Goal: Information Seeking & Learning: Learn about a topic

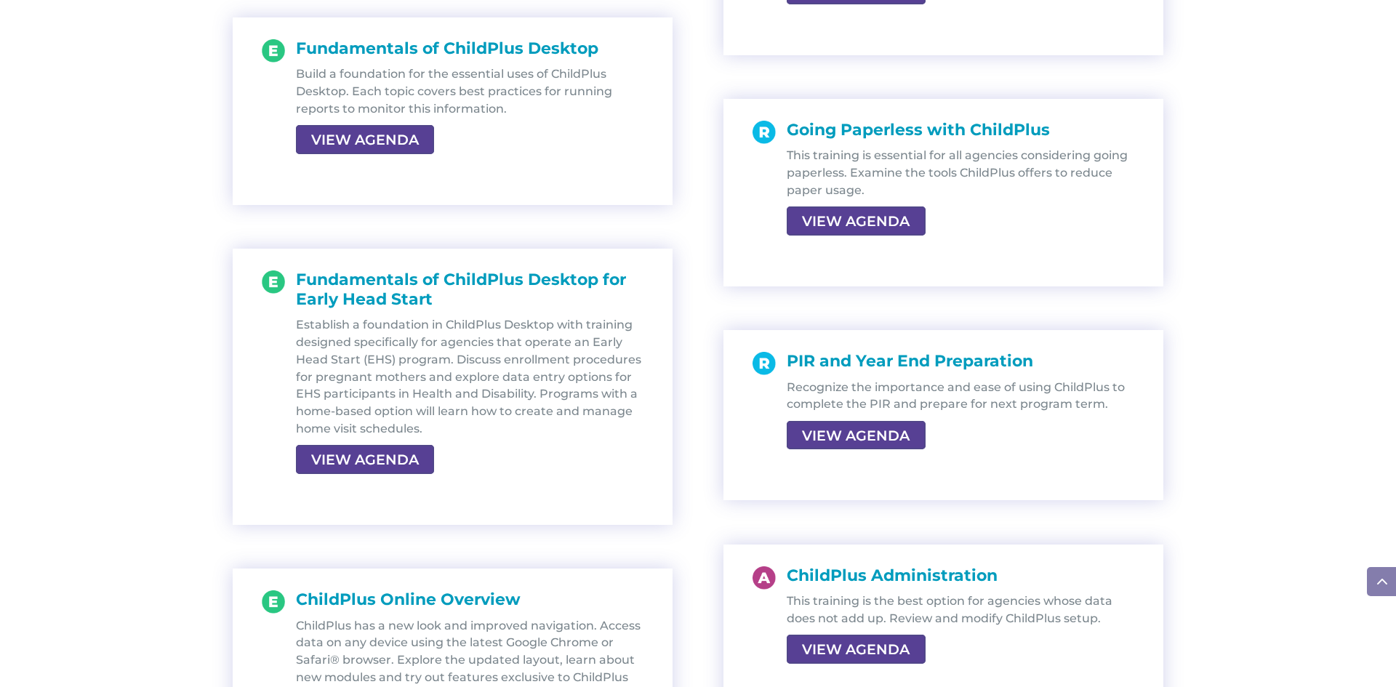
scroll to position [2211, 0]
click at [840, 443] on link "VIEW AGENDA" at bounding box center [854, 435] width 135 height 26
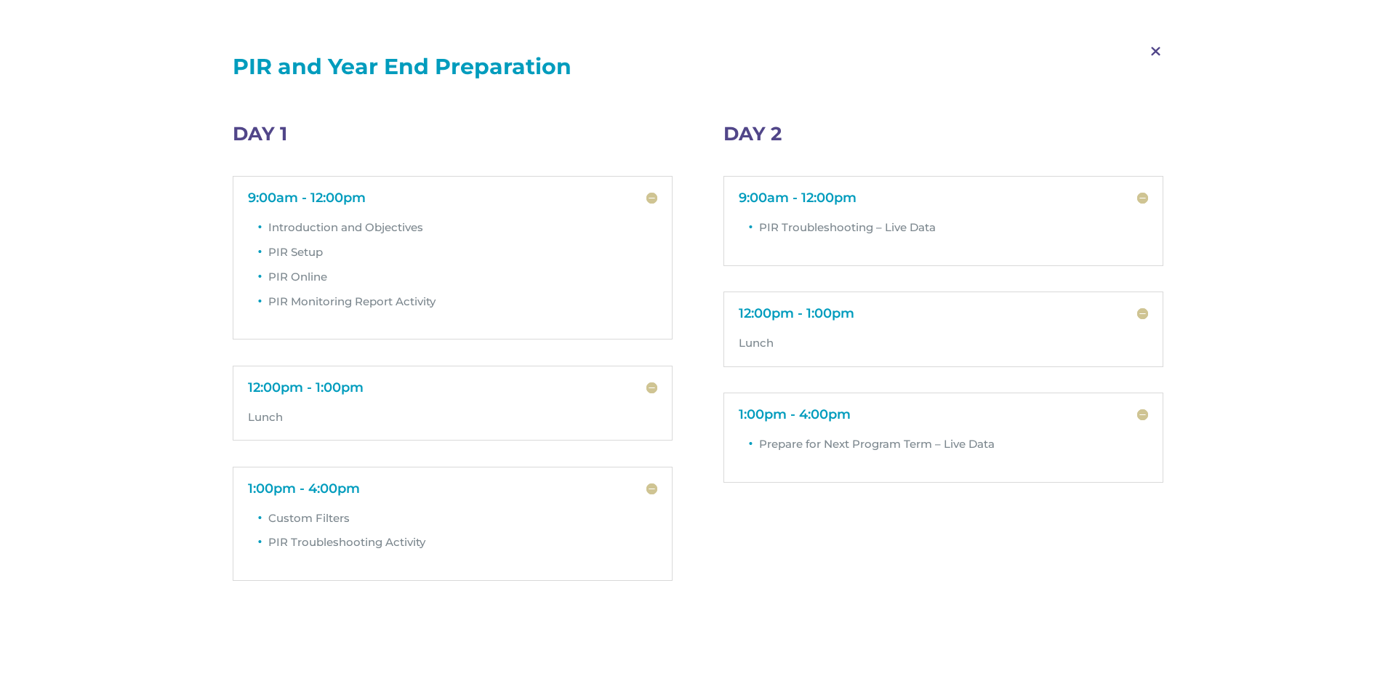
click at [1158, 51] on span "M" at bounding box center [1156, 52] width 43 height 42
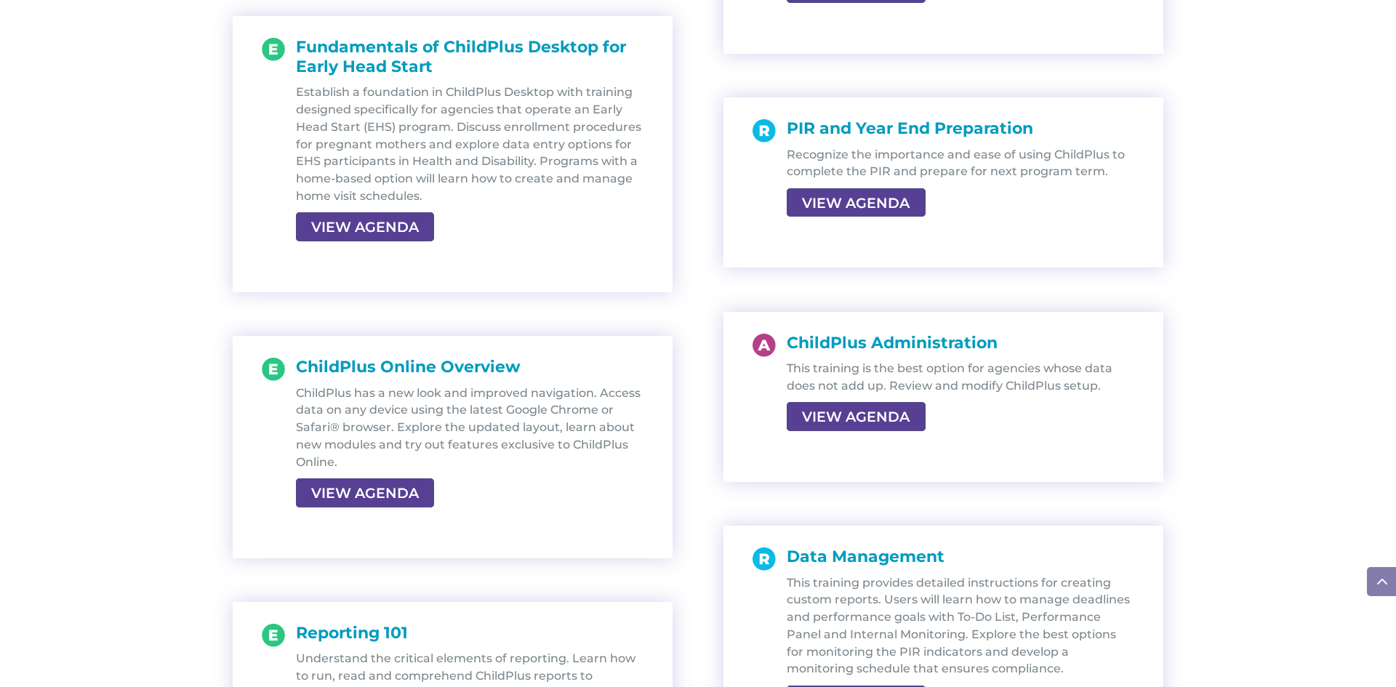
scroll to position [2444, 0]
click at [838, 419] on link "VIEW AGENDA" at bounding box center [854, 416] width 135 height 26
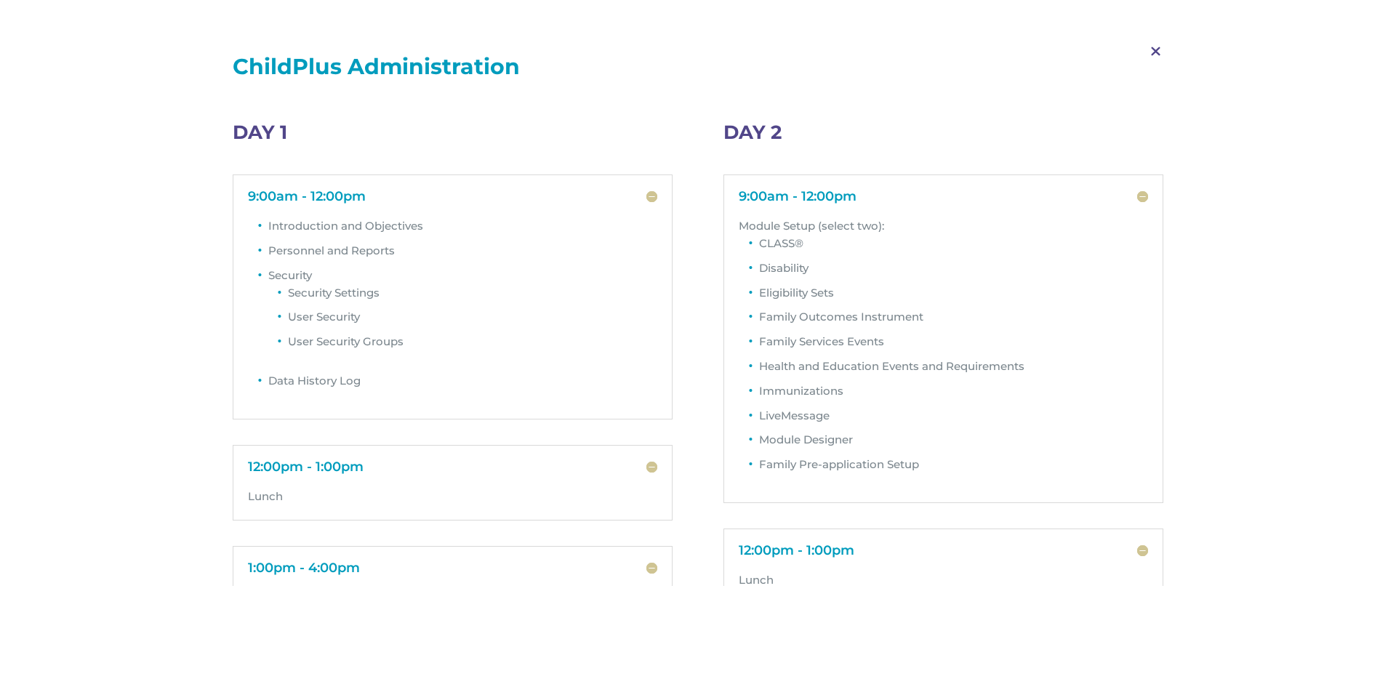
scroll to position [0, 0]
click at [1157, 52] on span "M" at bounding box center [1156, 52] width 43 height 42
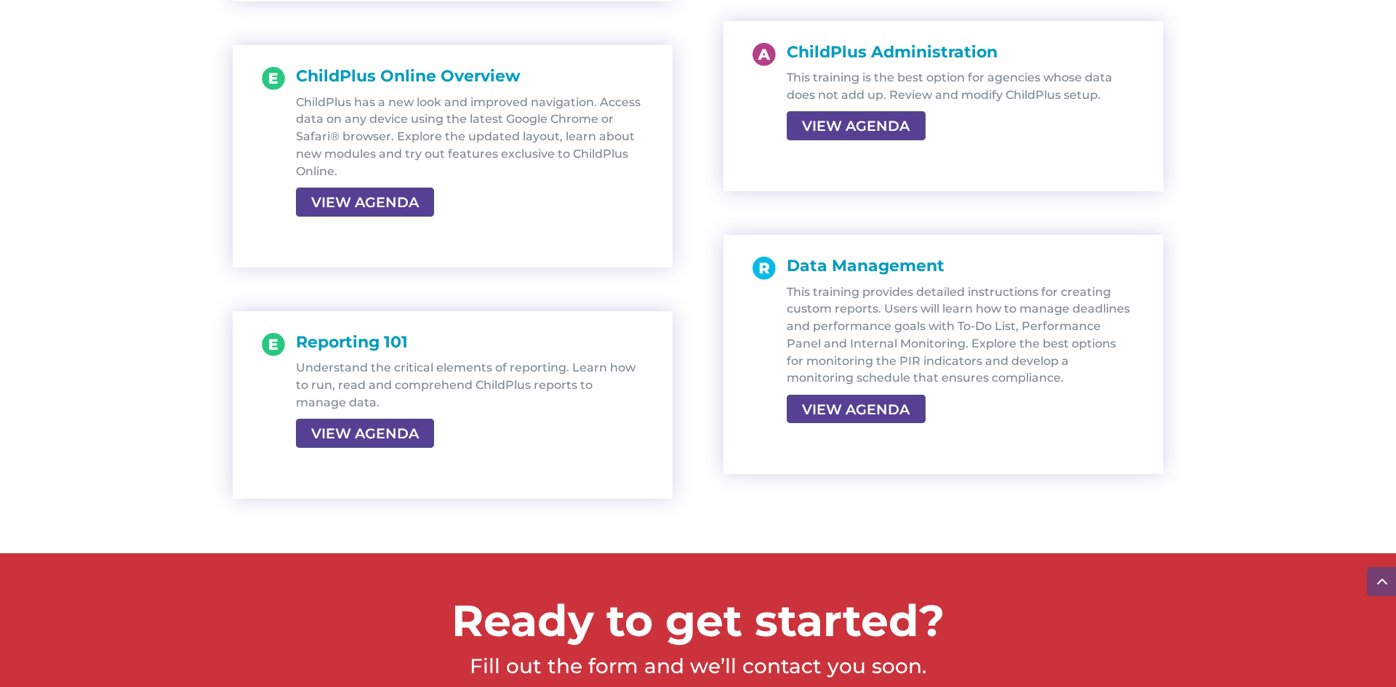
scroll to position [2735, 0]
click at [375, 436] on link "VIEW AGENDA" at bounding box center [363, 433] width 135 height 26
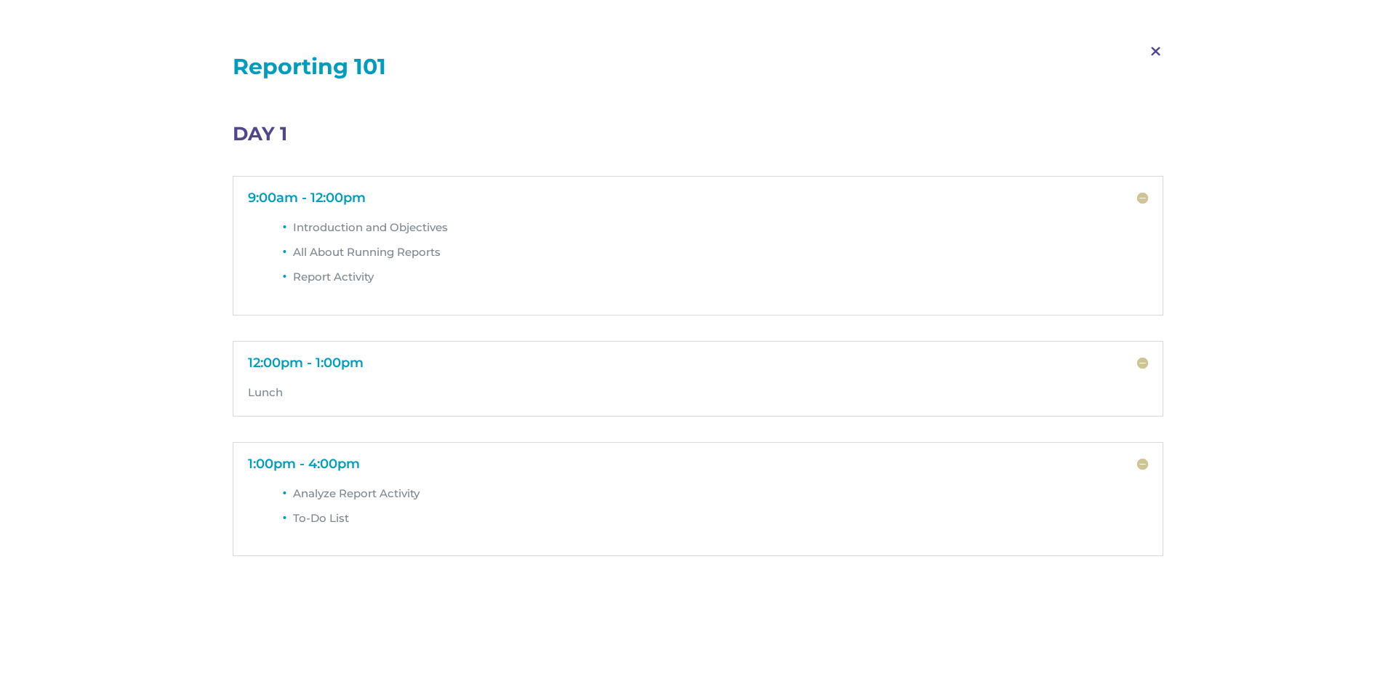
click at [1157, 54] on span "M" at bounding box center [1156, 52] width 43 height 42
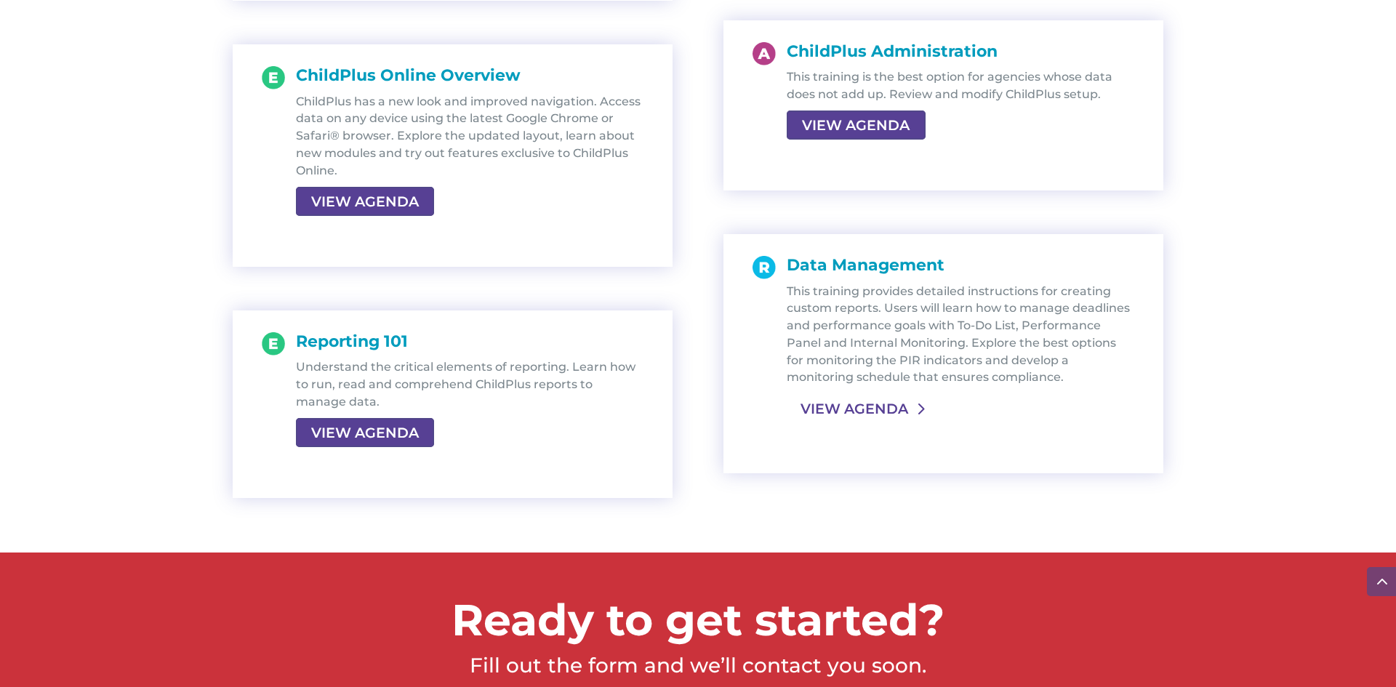
click at [880, 409] on link "VIEW AGENDA" at bounding box center [854, 409] width 135 height 26
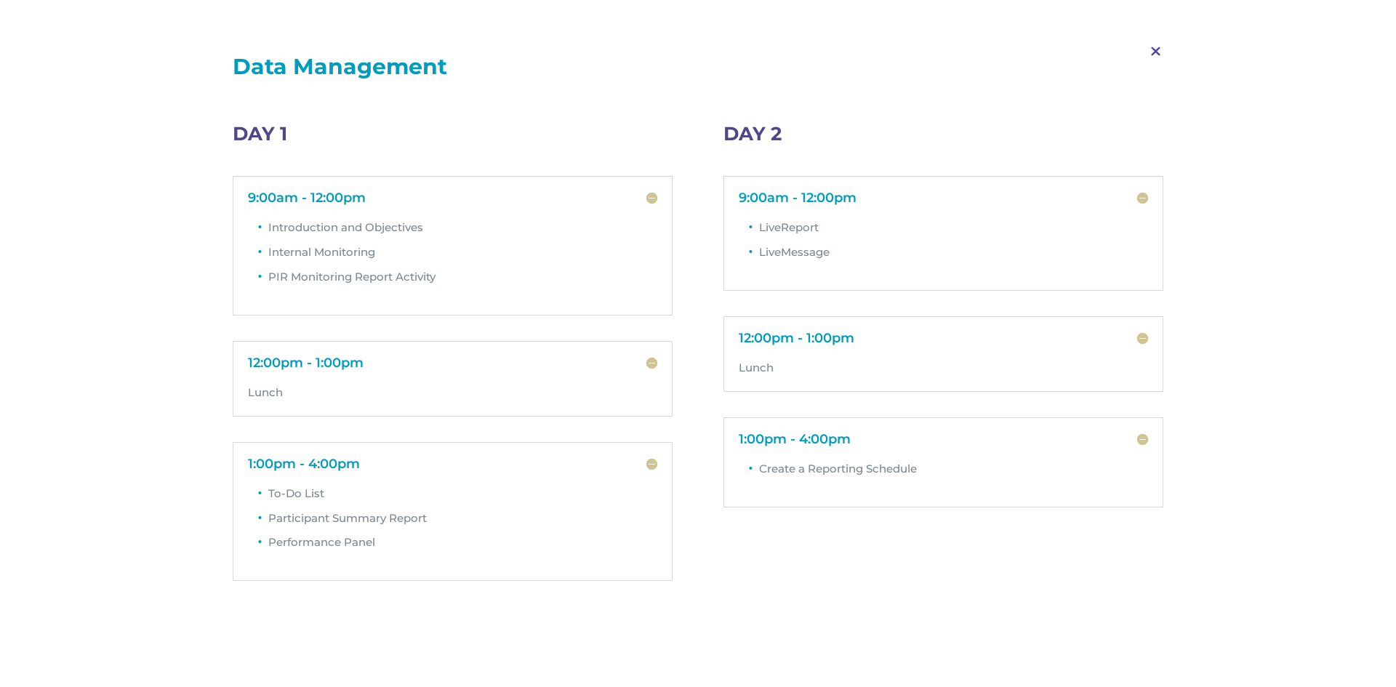
click at [1157, 51] on span "M" at bounding box center [1156, 52] width 43 height 42
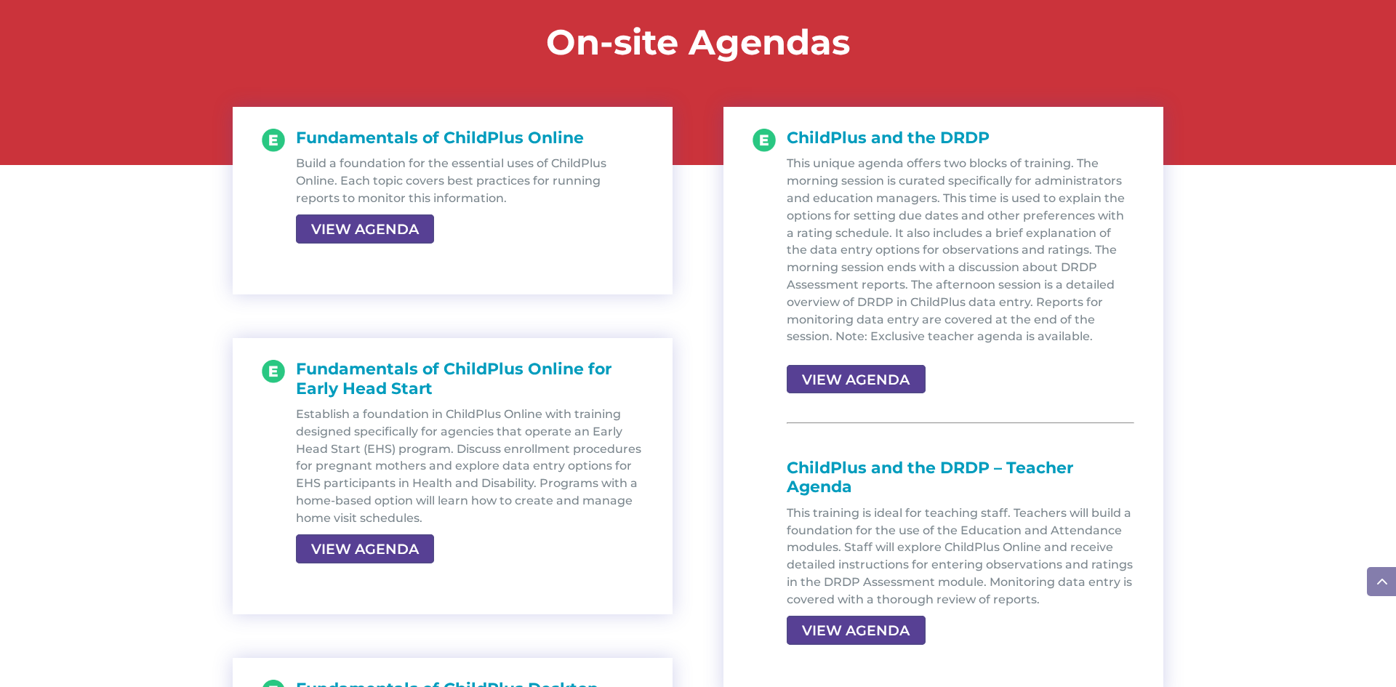
scroll to position [1571, 0]
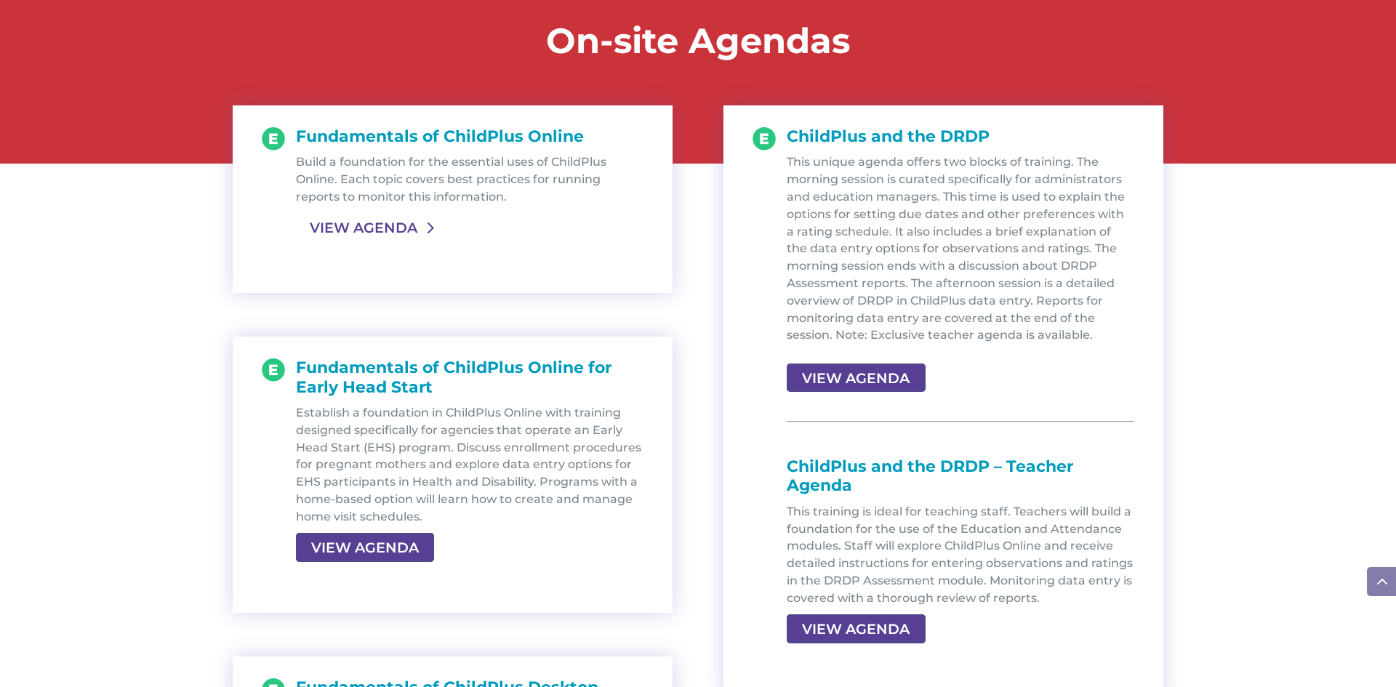
click at [424, 228] on link "VIEW AGENDA" at bounding box center [363, 228] width 135 height 26
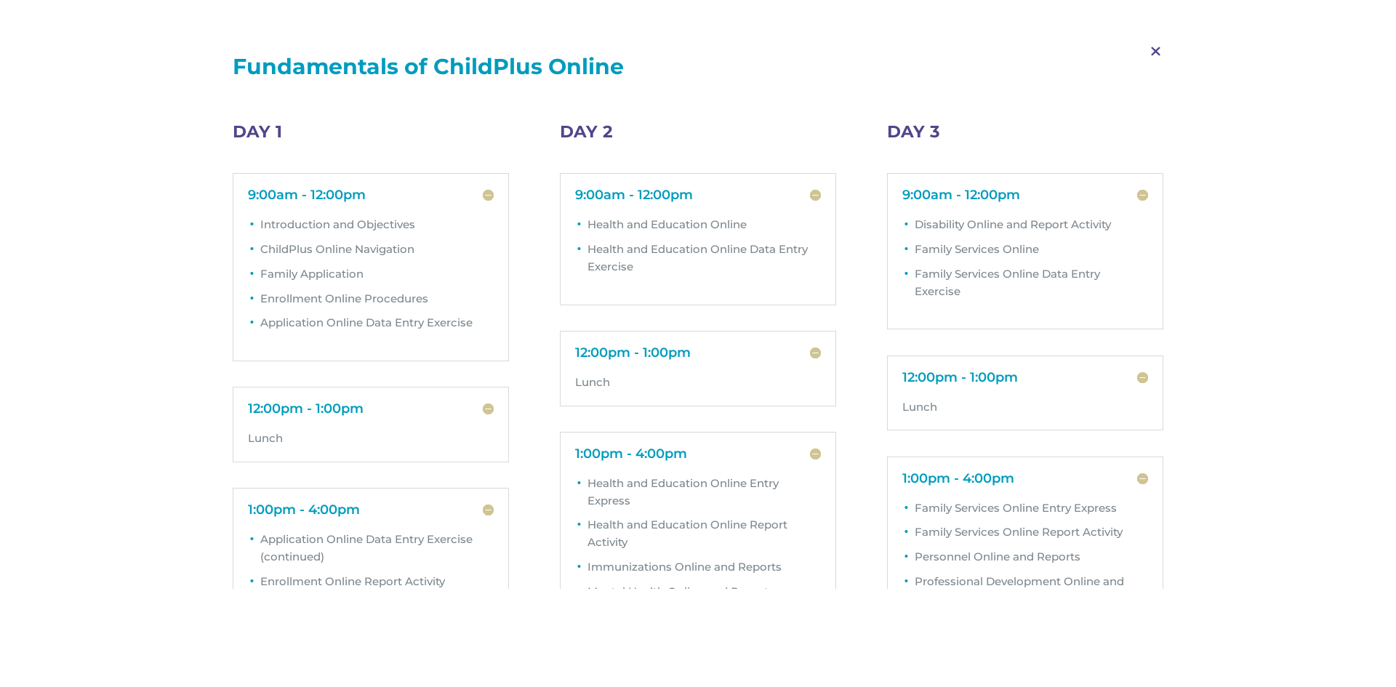
scroll to position [0, 0]
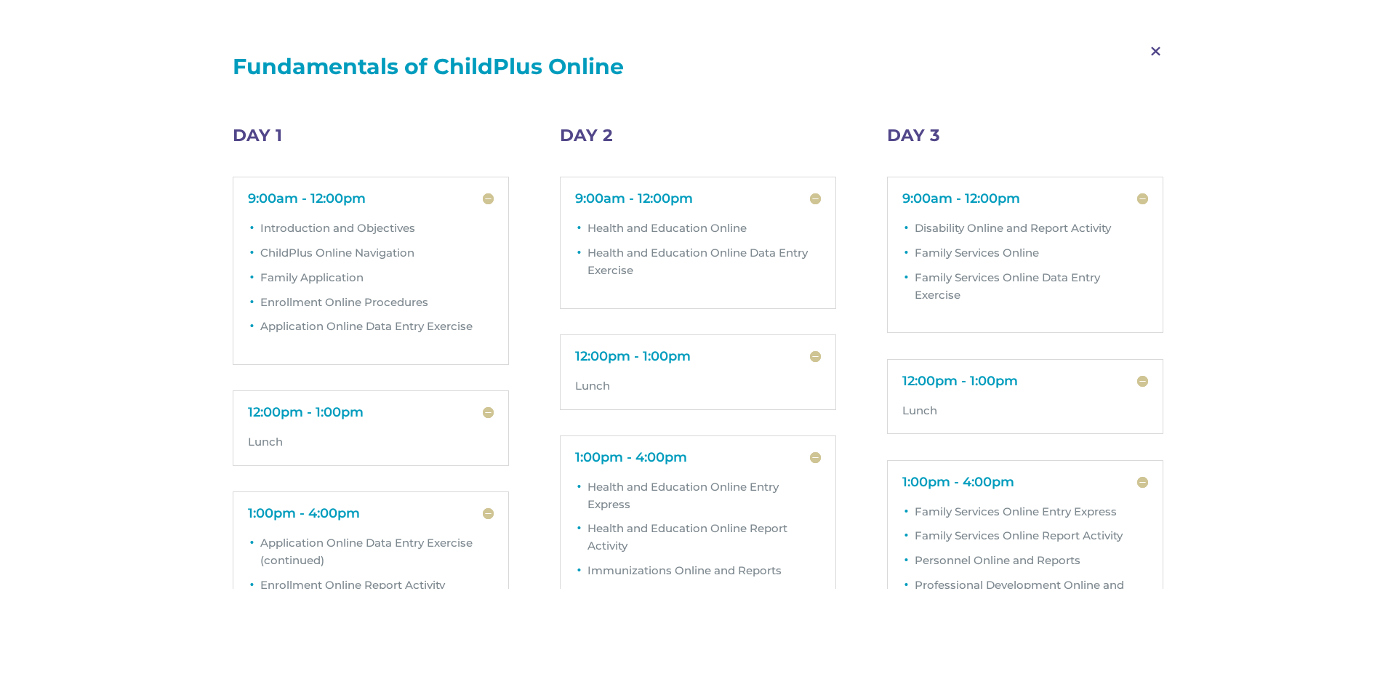
click at [1152, 52] on span "M" at bounding box center [1156, 52] width 43 height 42
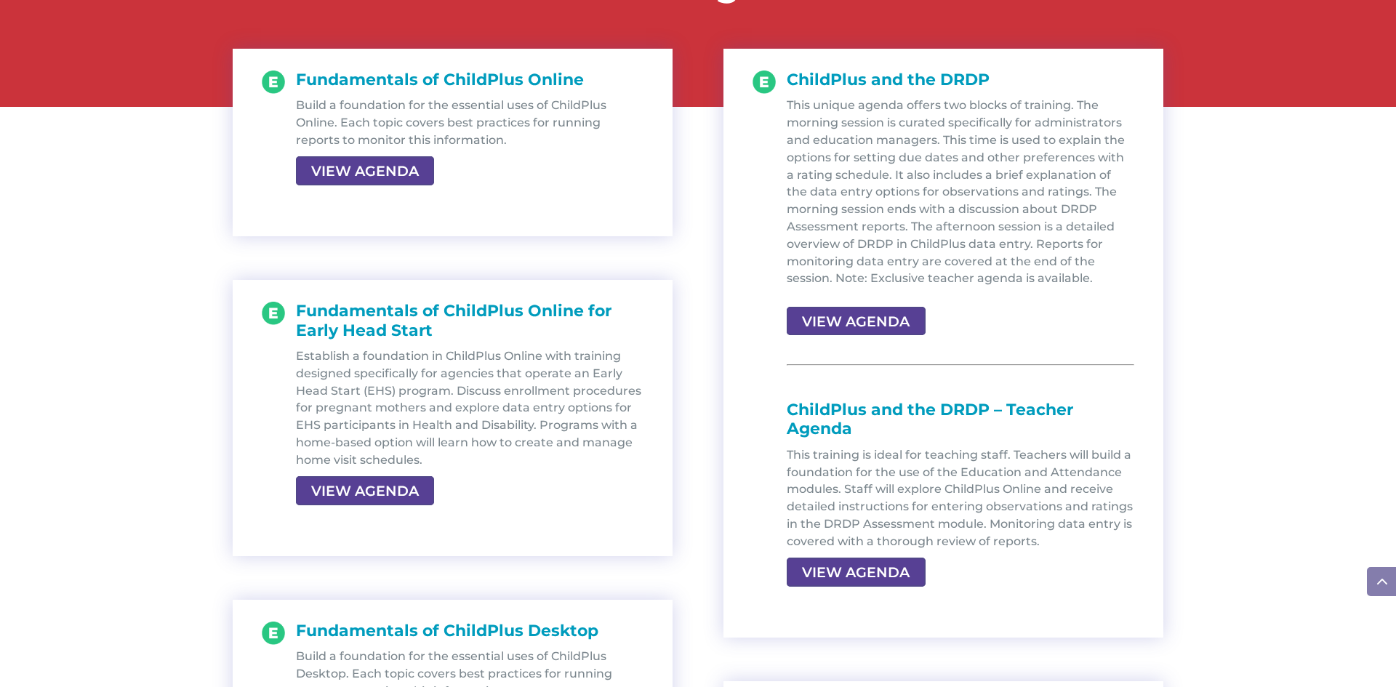
scroll to position [1629, 0]
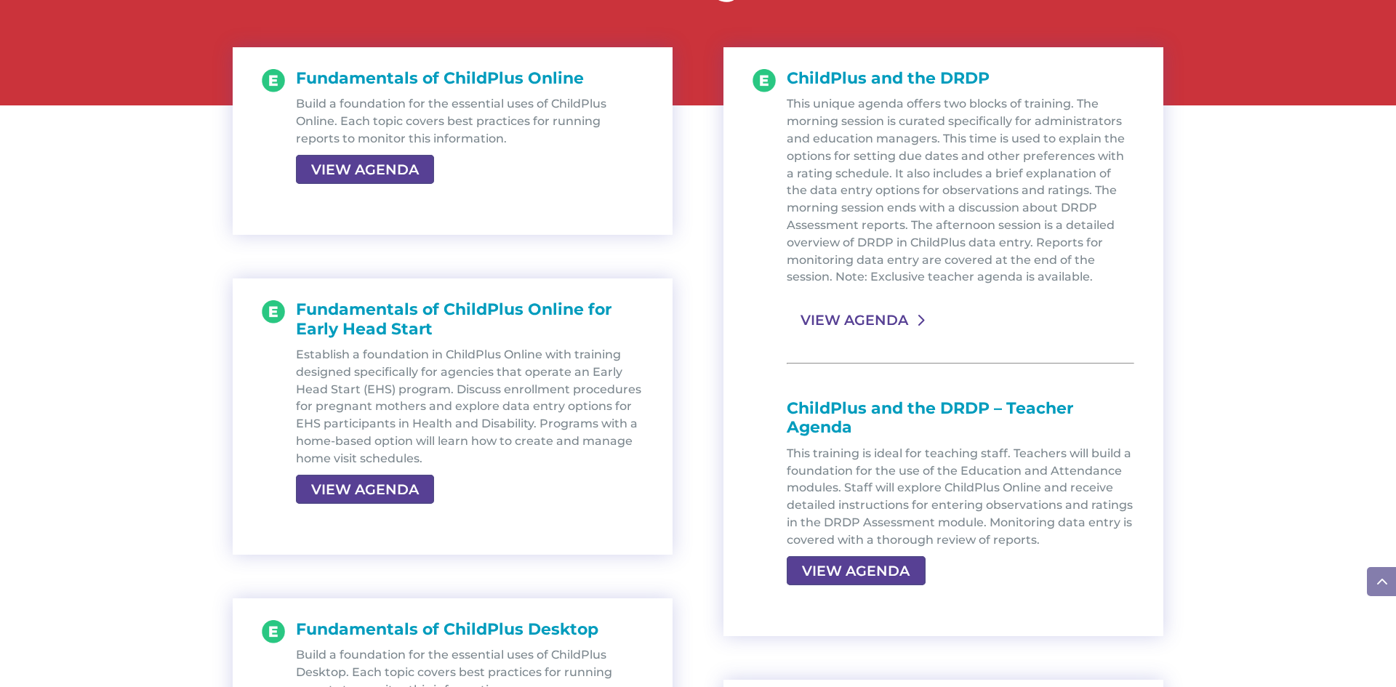
click at [836, 322] on link "VIEW AGENDA" at bounding box center [854, 320] width 135 height 26
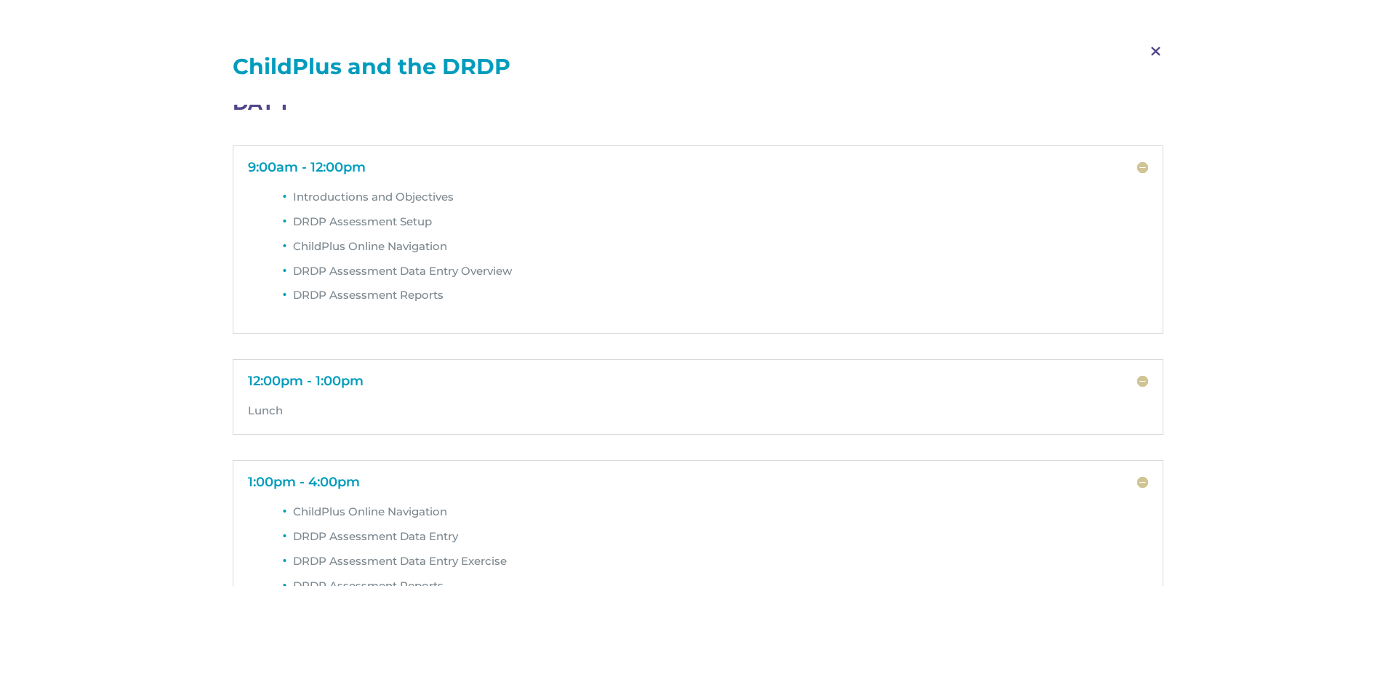
scroll to position [0, 0]
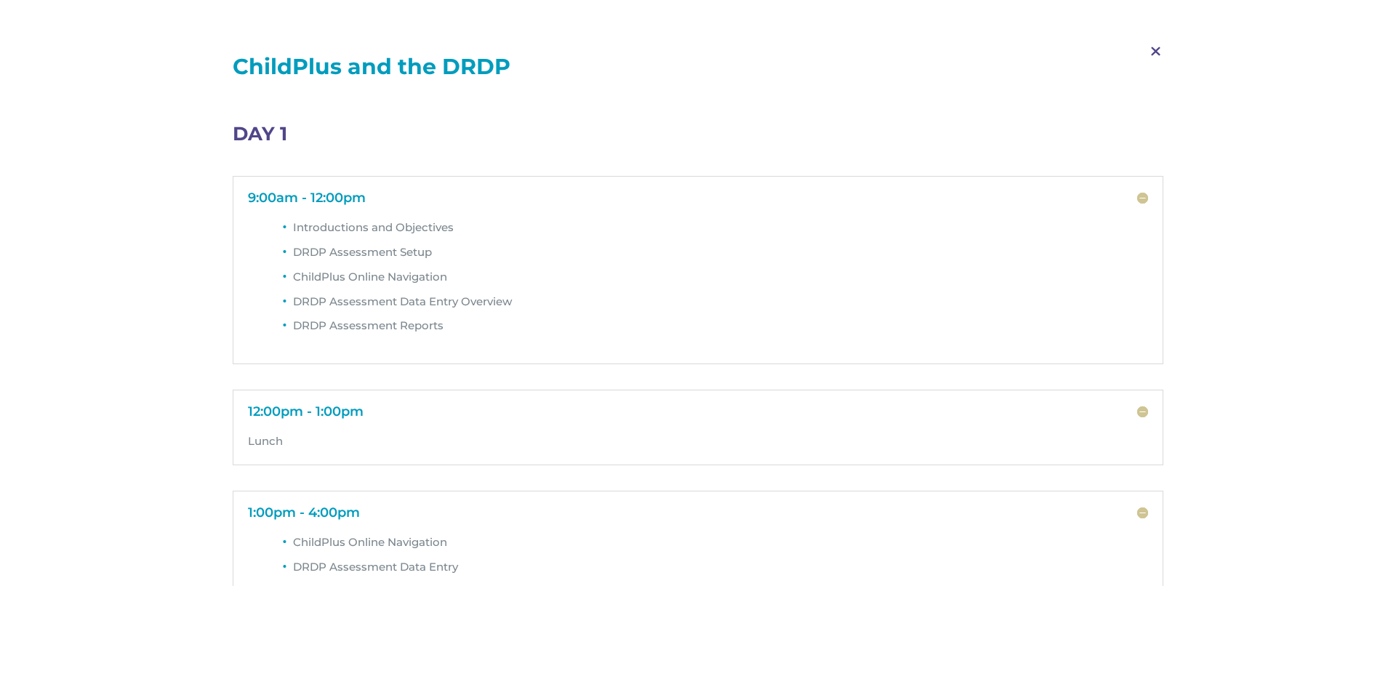
click at [1155, 54] on span "M" at bounding box center [1156, 52] width 43 height 42
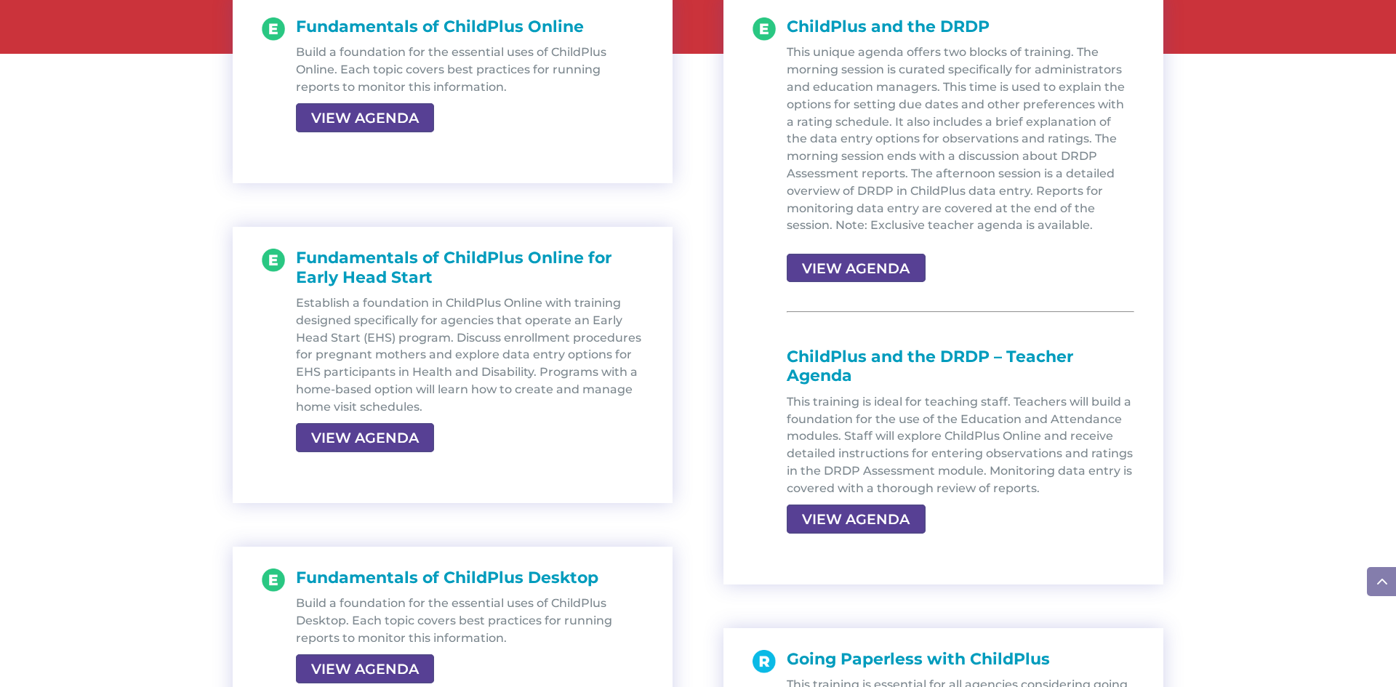
scroll to position [1687, 0]
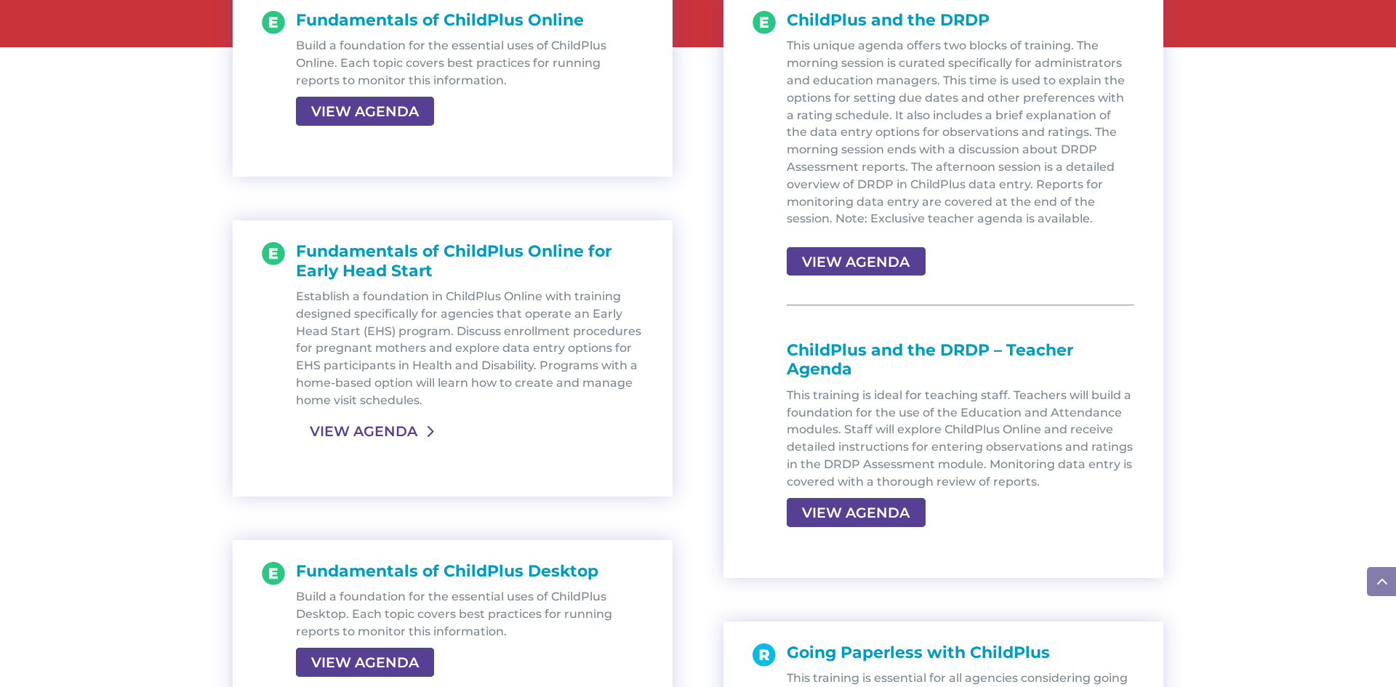
click at [362, 439] on link "VIEW AGENDA" at bounding box center [363, 431] width 135 height 26
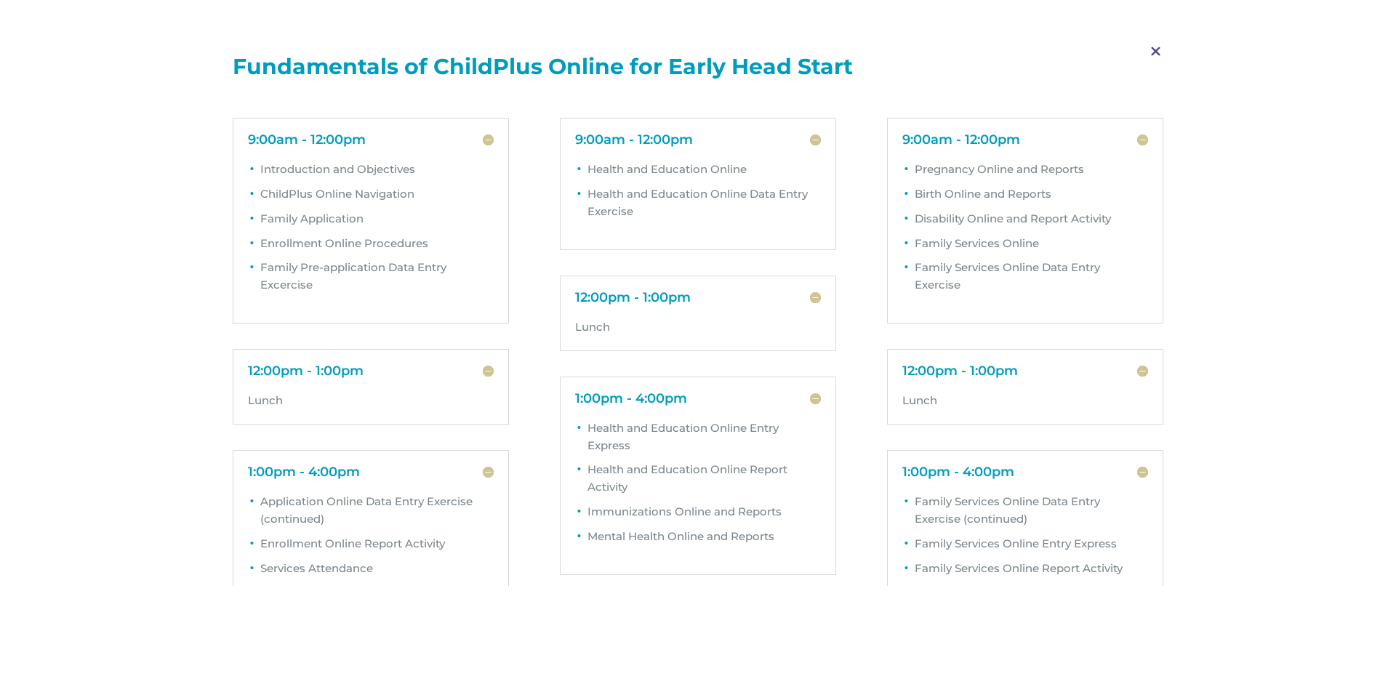
scroll to position [0, 0]
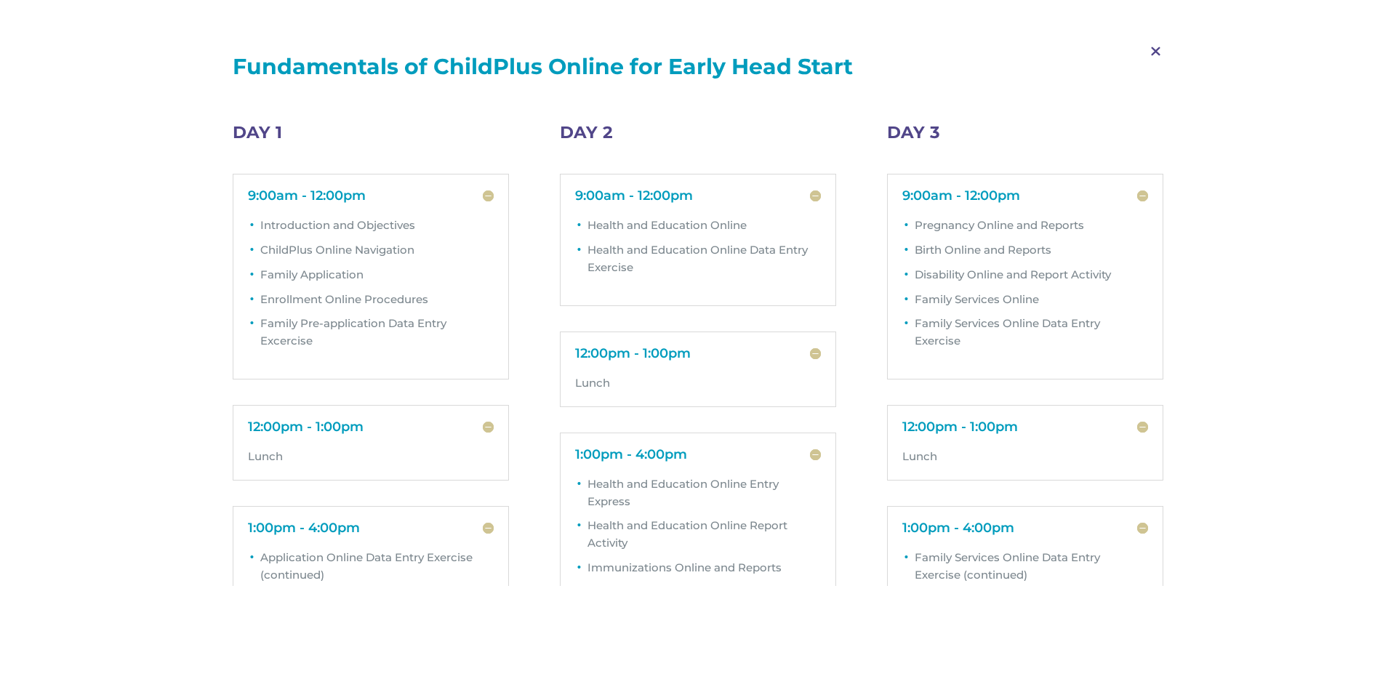
click at [1155, 52] on span "M" at bounding box center [1156, 52] width 43 height 42
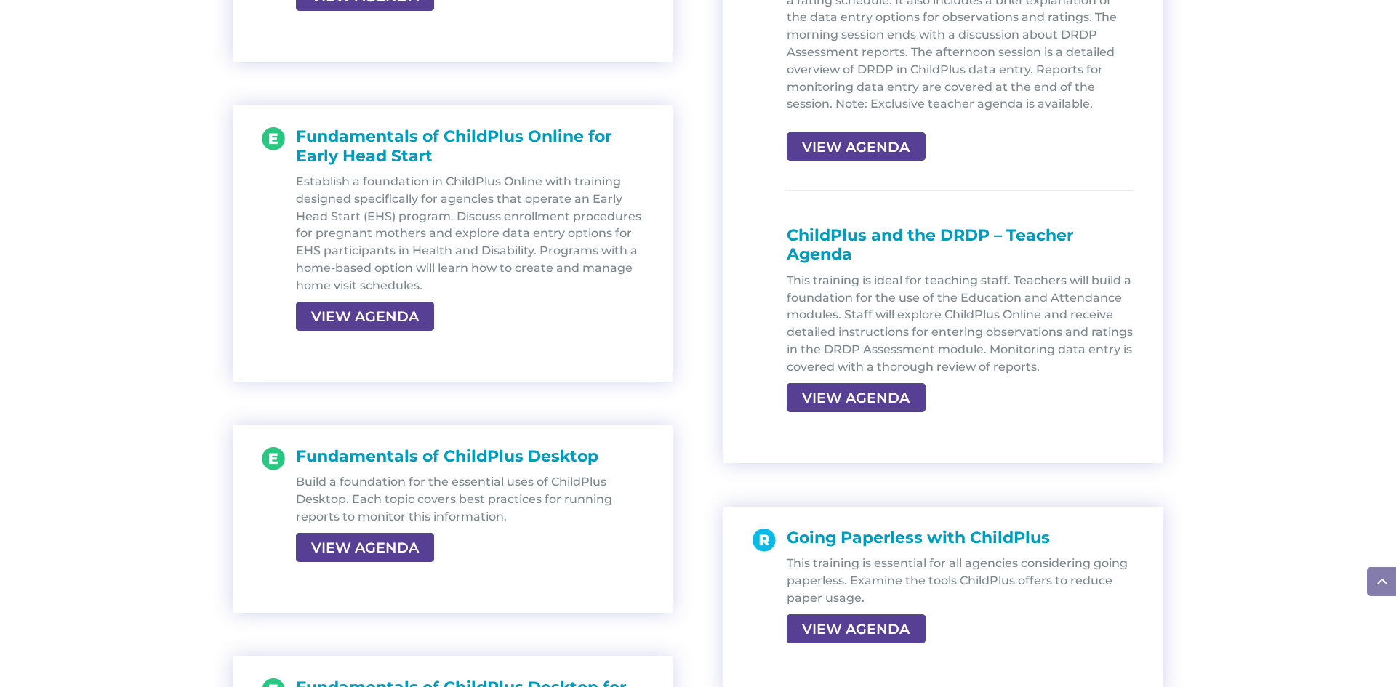
scroll to position [1804, 0]
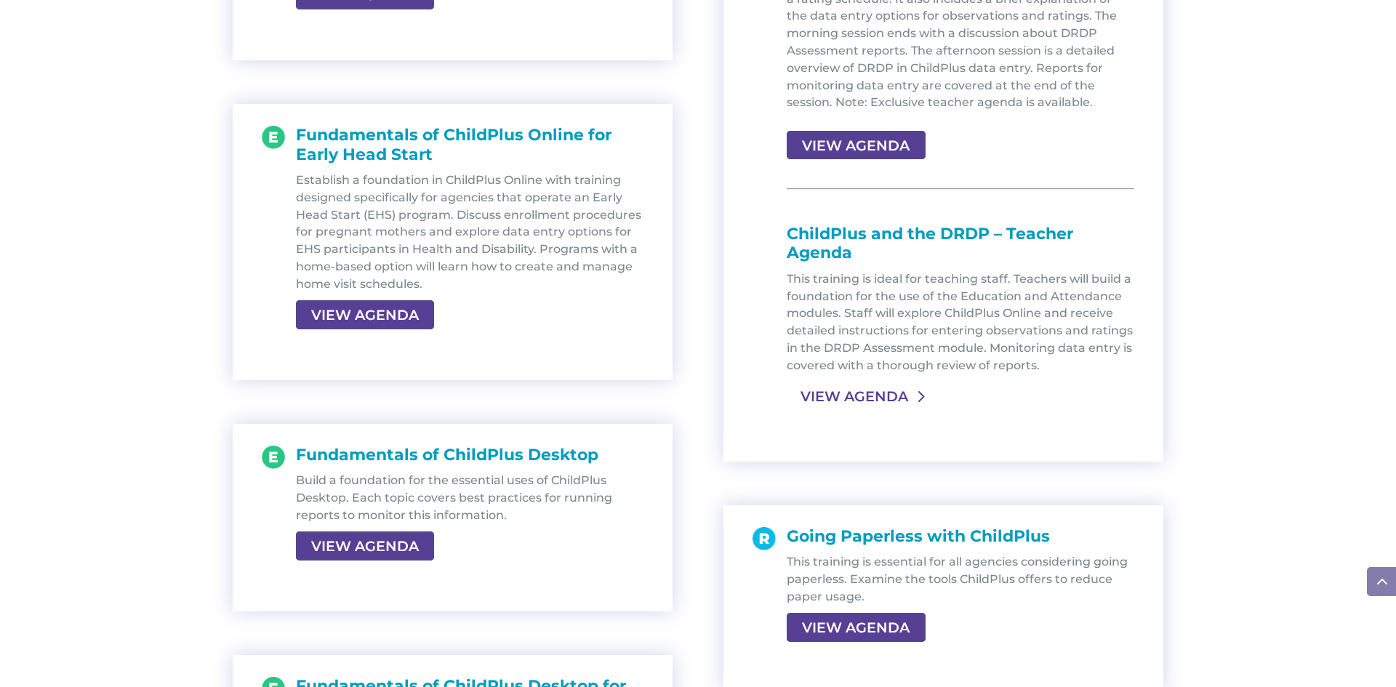
click at [839, 393] on link "VIEW AGENDA" at bounding box center [854, 396] width 135 height 26
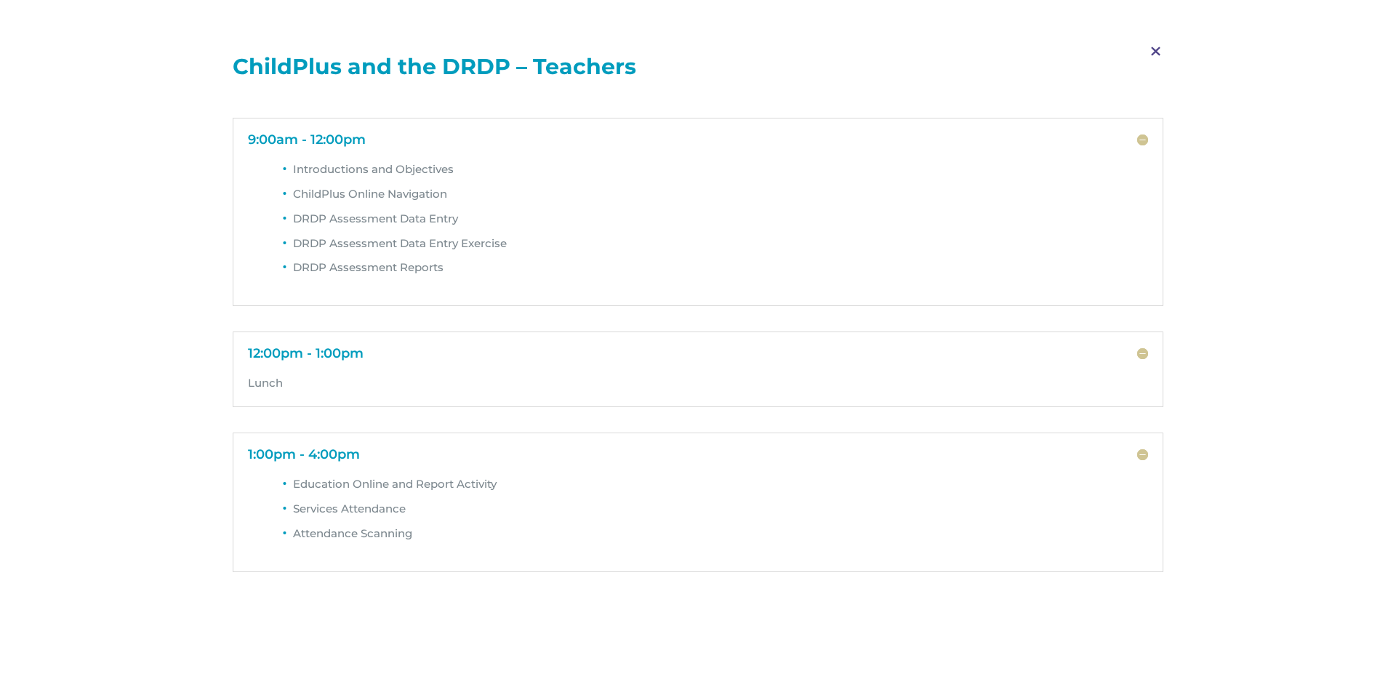
scroll to position [0, 0]
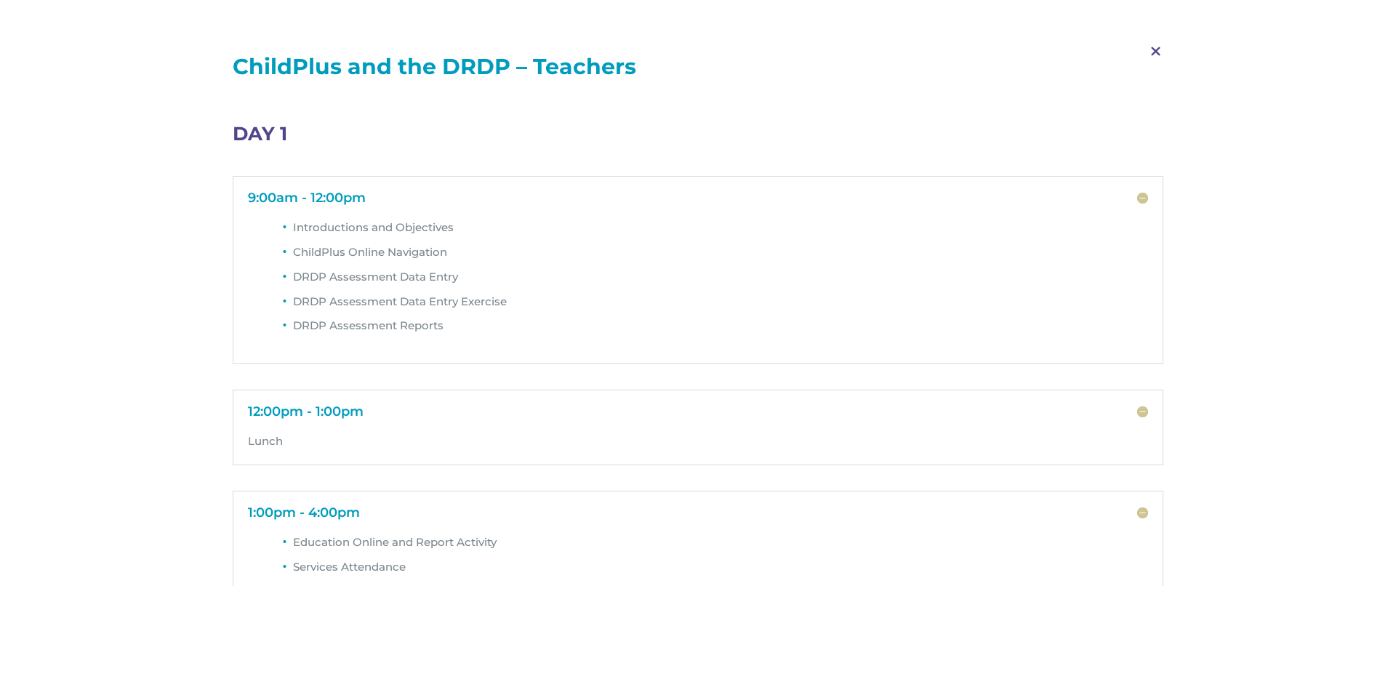
click at [1157, 52] on span "M" at bounding box center [1156, 52] width 43 height 42
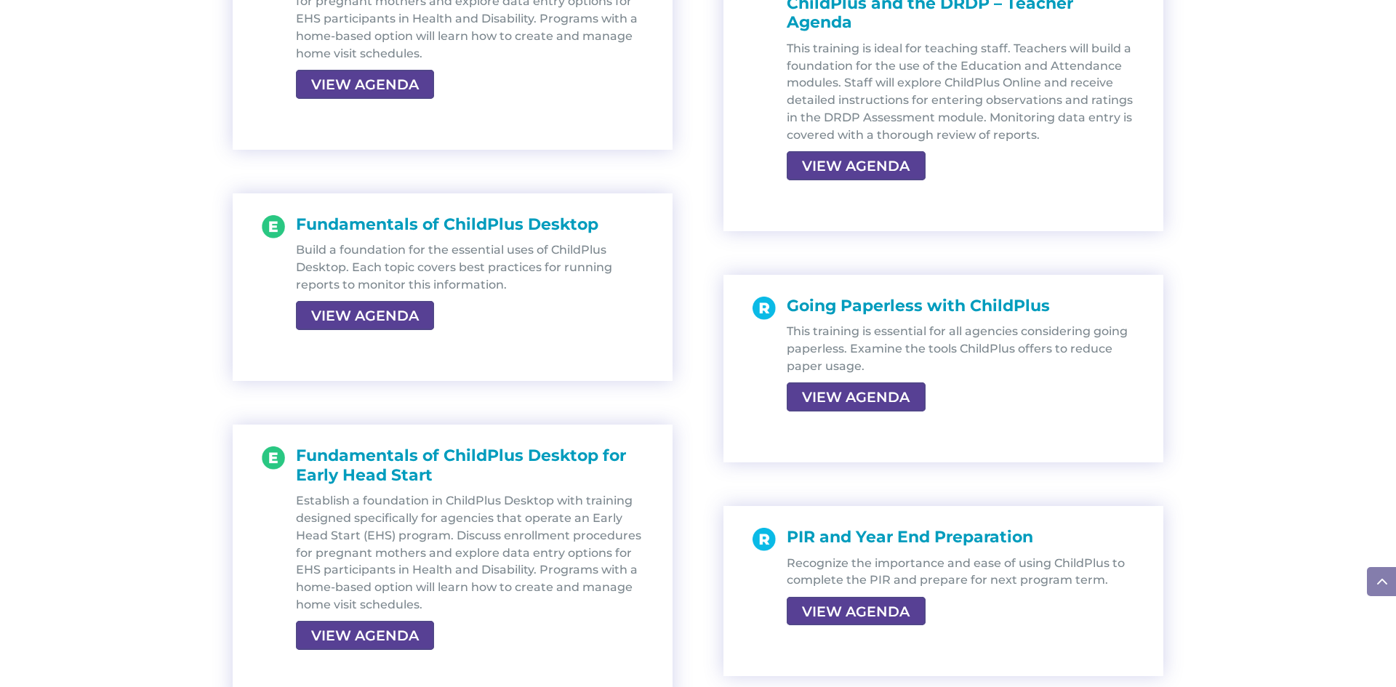
scroll to position [2037, 0]
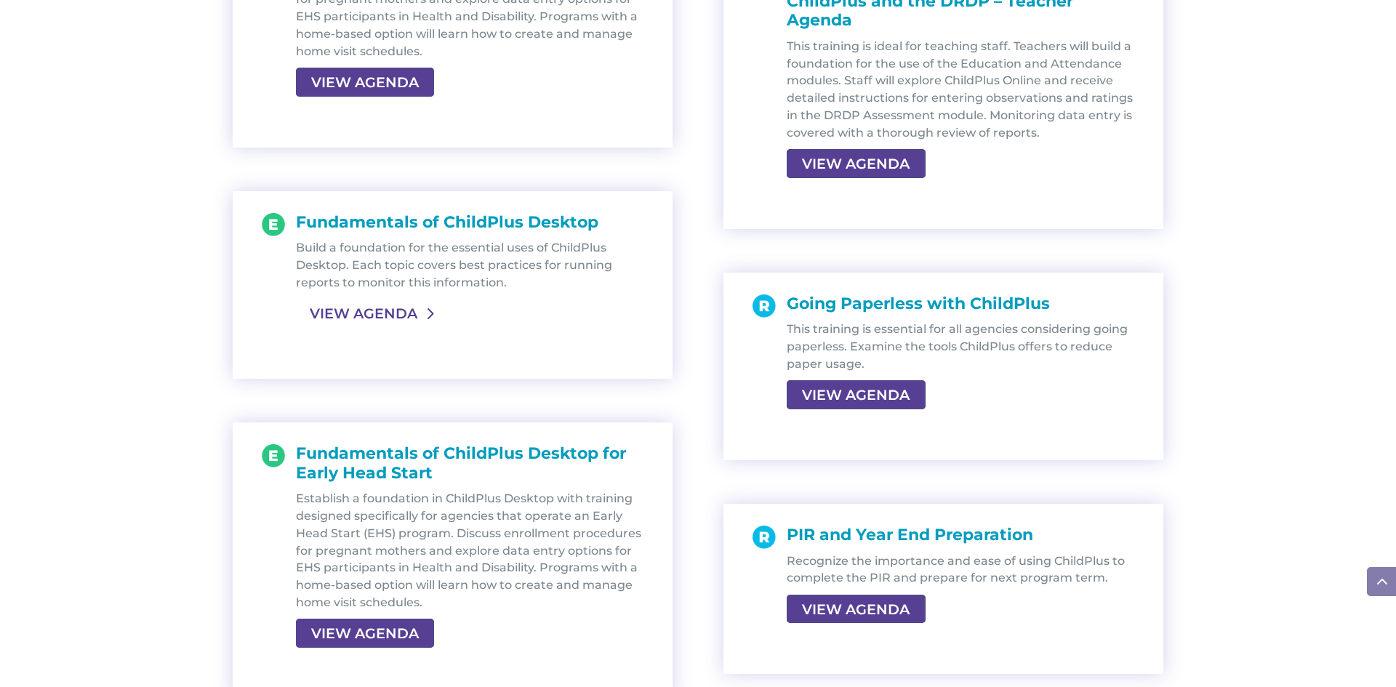
click at [396, 314] on link "VIEW AGENDA" at bounding box center [363, 313] width 135 height 26
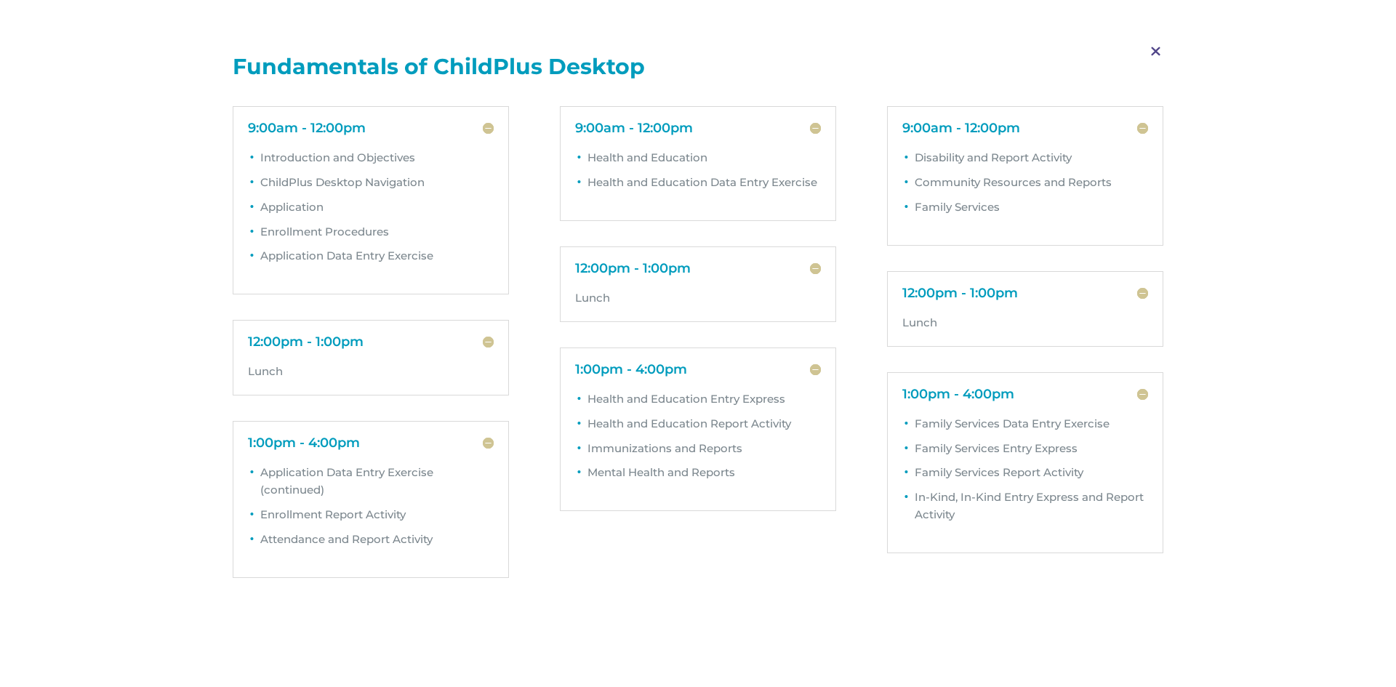
scroll to position [79, 0]
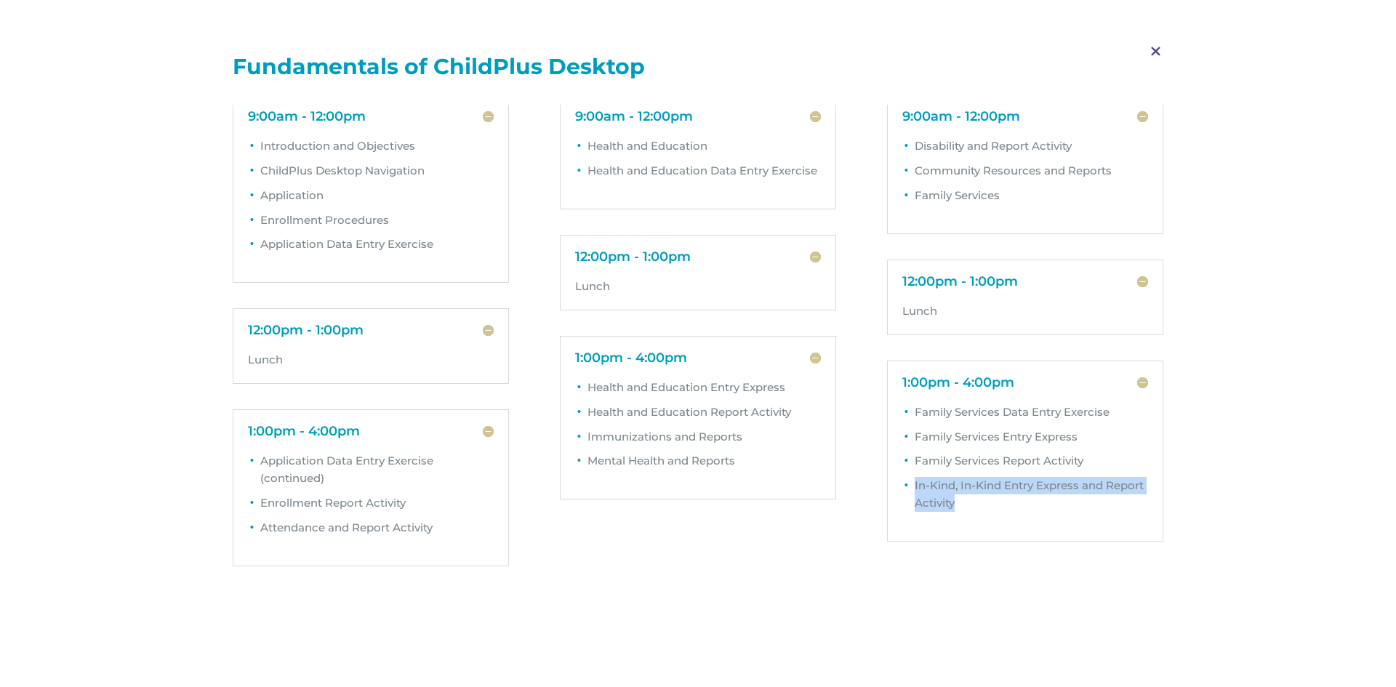
drag, startPoint x: 964, startPoint y: 503, endPoint x: 916, endPoint y: 489, distance: 50.0
click at [916, 489] on li "In-Kind, In-Kind Entry Express and Report Activity" at bounding box center [1031, 498] width 233 height 42
click at [846, 527] on div "DAY 1 9:00am - 12:00pm Introduction and Objectives ChildPlus Desktop Navigation…" at bounding box center [698, 345] width 931 height 481
click at [1154, 52] on span "M" at bounding box center [1156, 52] width 43 height 42
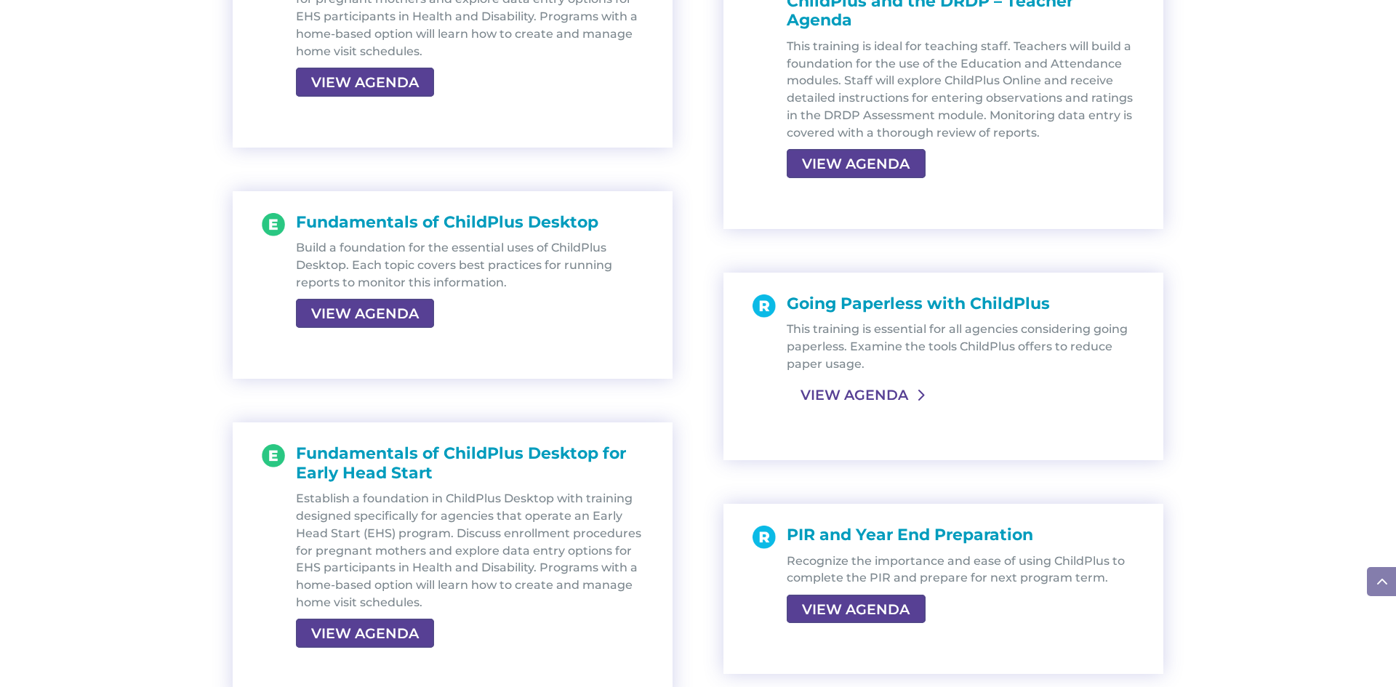
click at [838, 395] on link "VIEW AGENDA" at bounding box center [854, 395] width 135 height 26
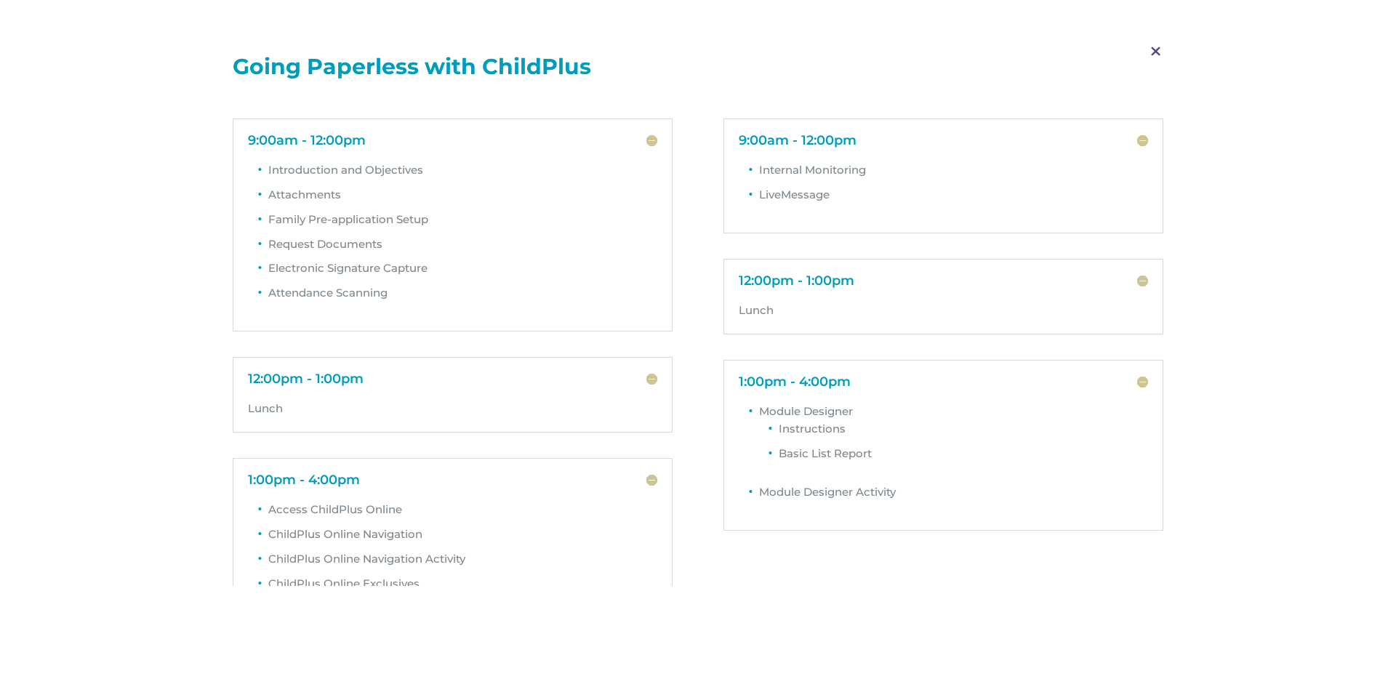
scroll to position [58, 0]
click at [1158, 49] on span "M" at bounding box center [1156, 52] width 43 height 42
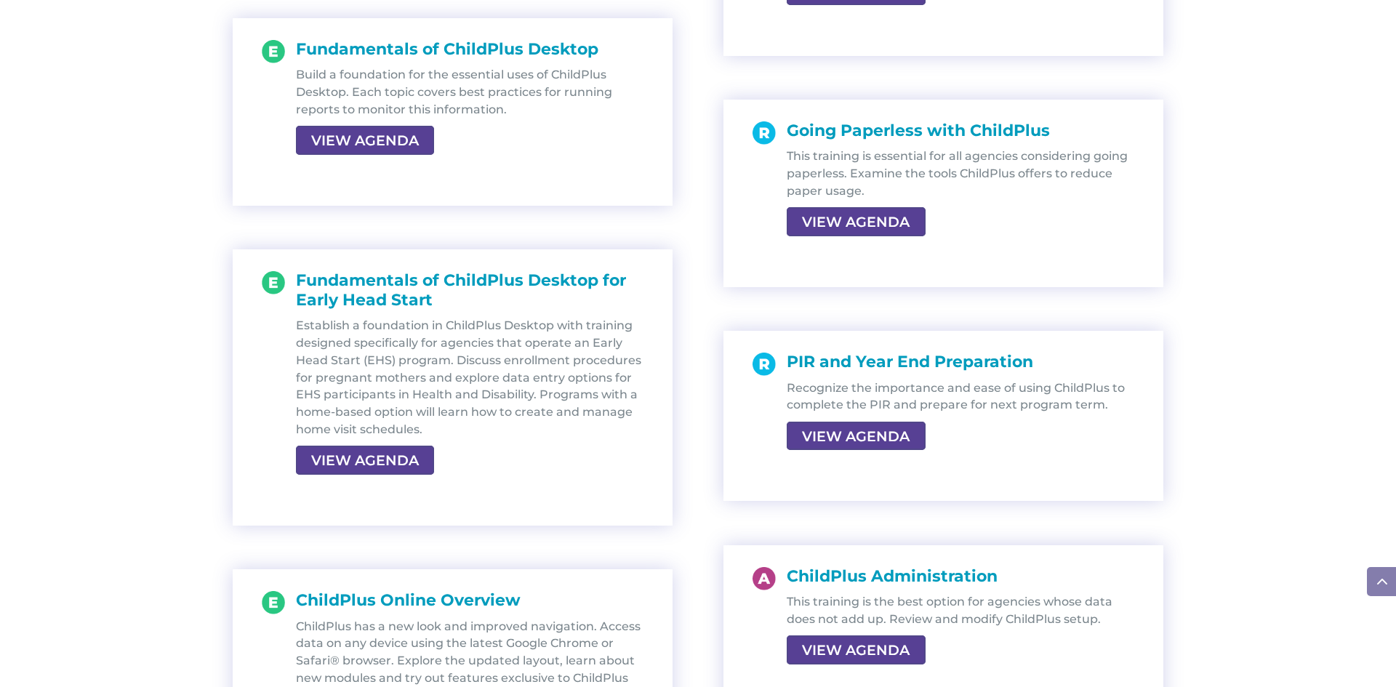
scroll to position [2211, 0]
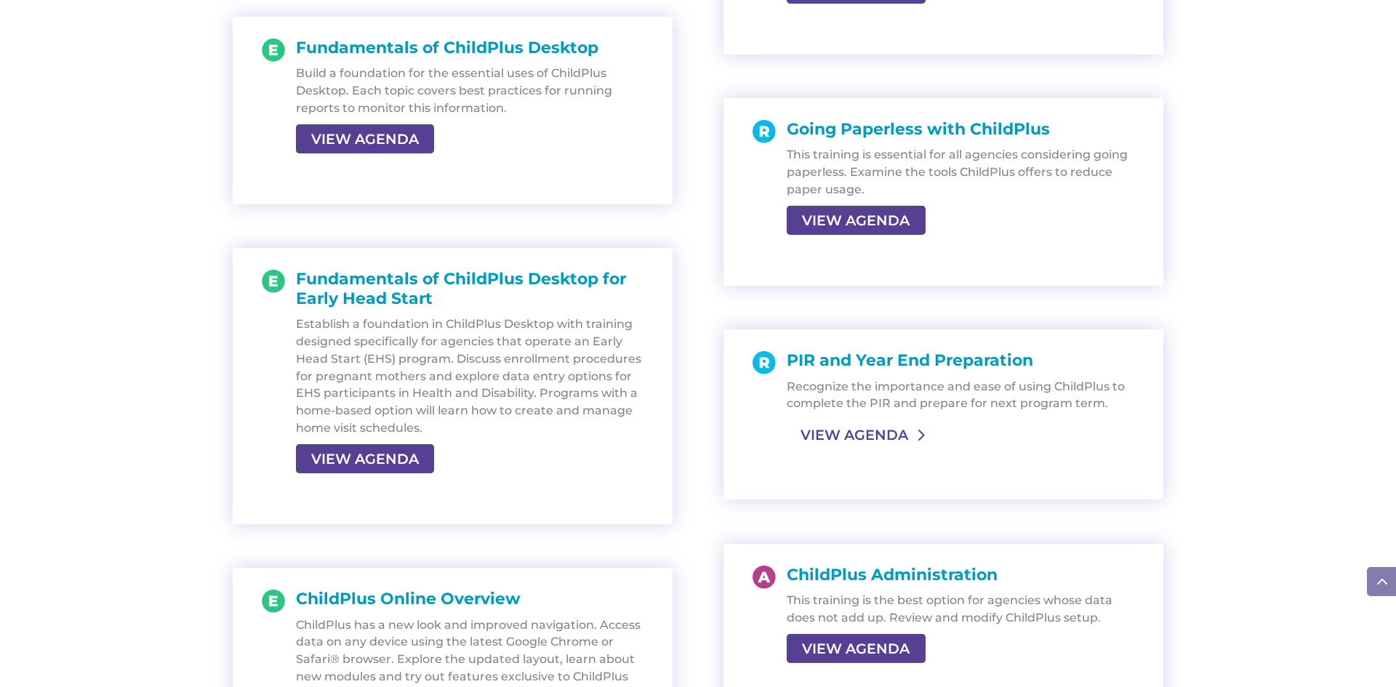
click at [844, 439] on link "VIEW AGENDA" at bounding box center [854, 435] width 135 height 26
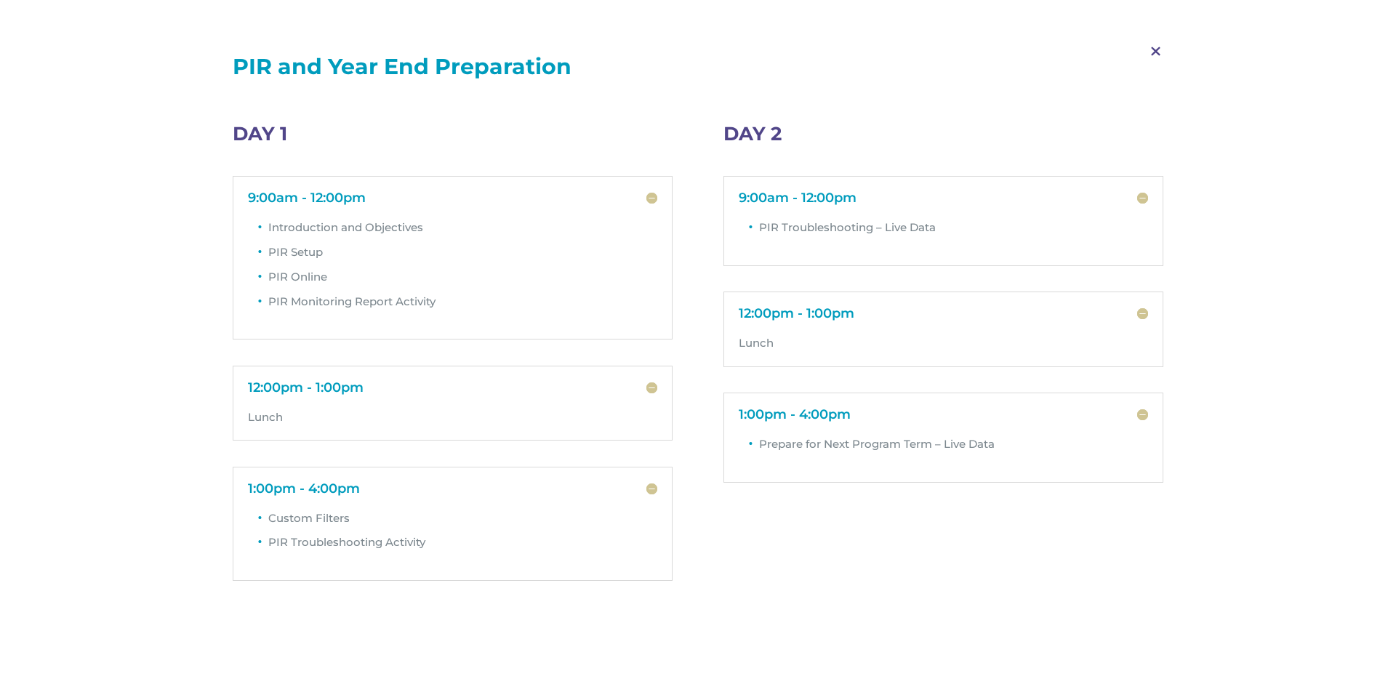
click at [1156, 54] on span "M" at bounding box center [1156, 52] width 43 height 42
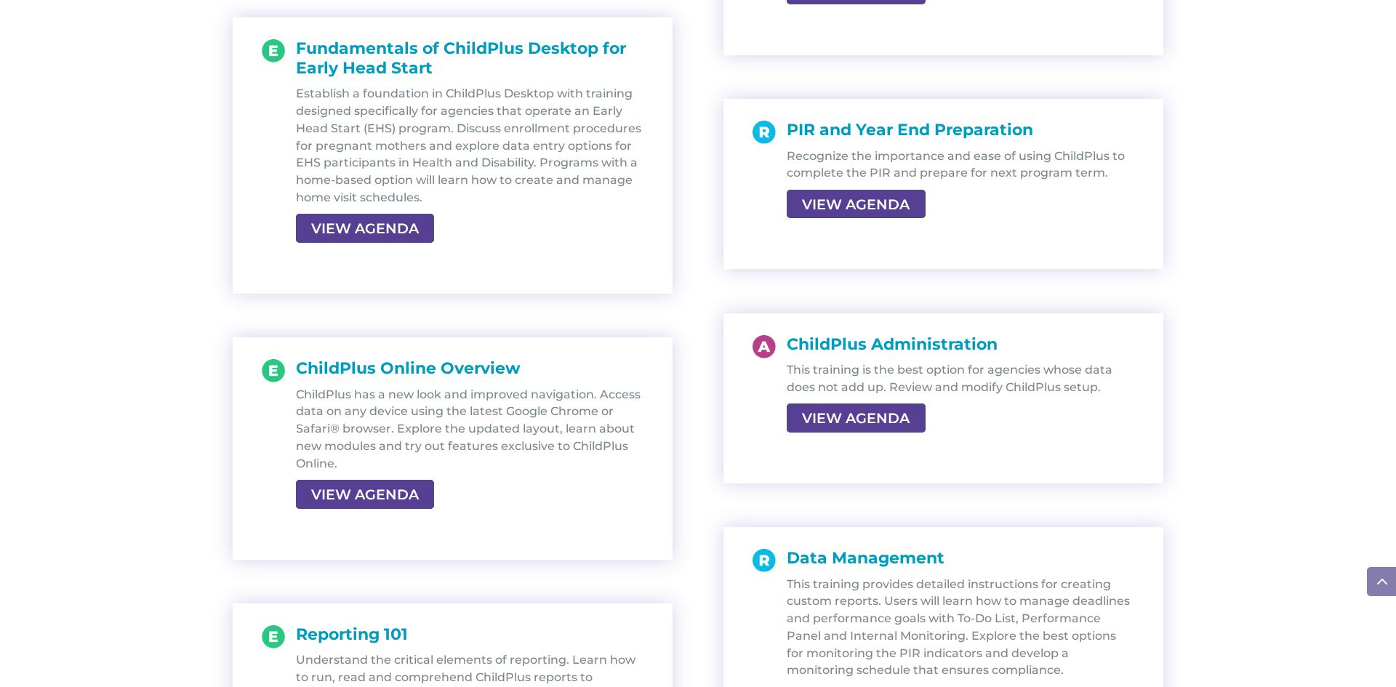
scroll to position [2444, 0]
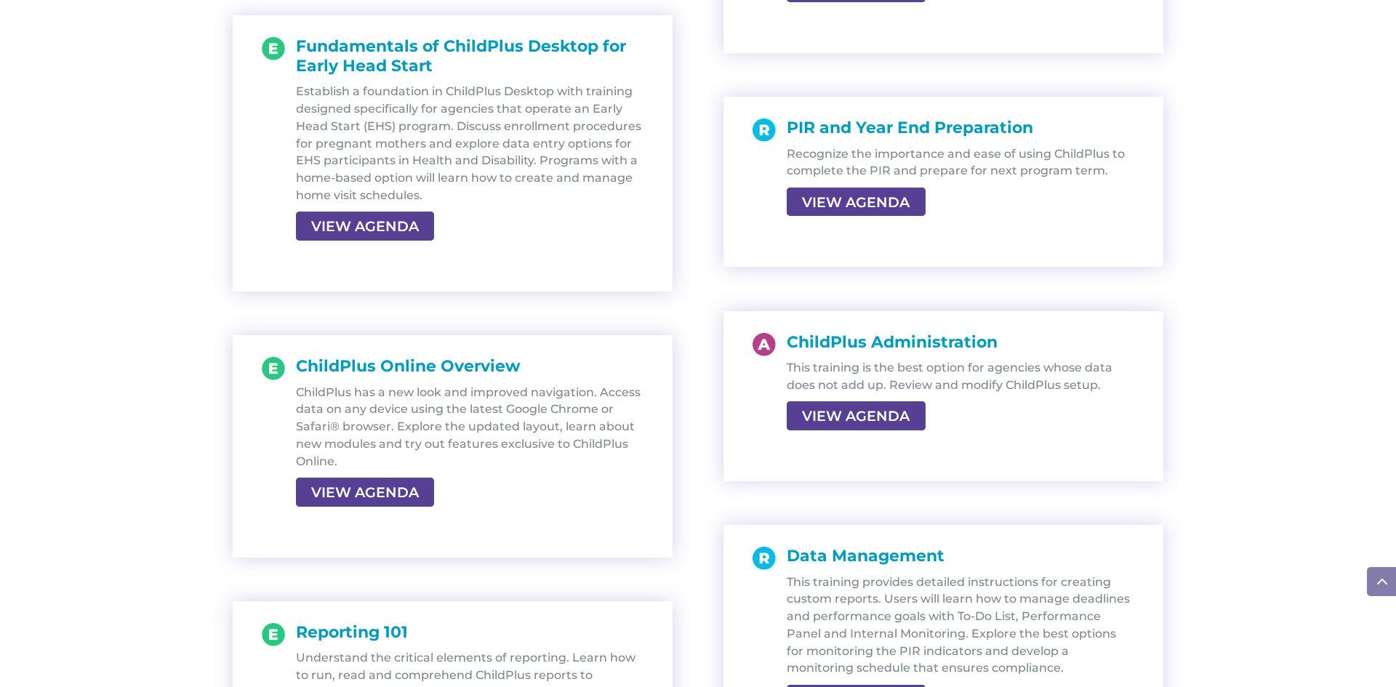
click at [409, 492] on link "VIEW AGENDA" at bounding box center [365, 492] width 138 height 29
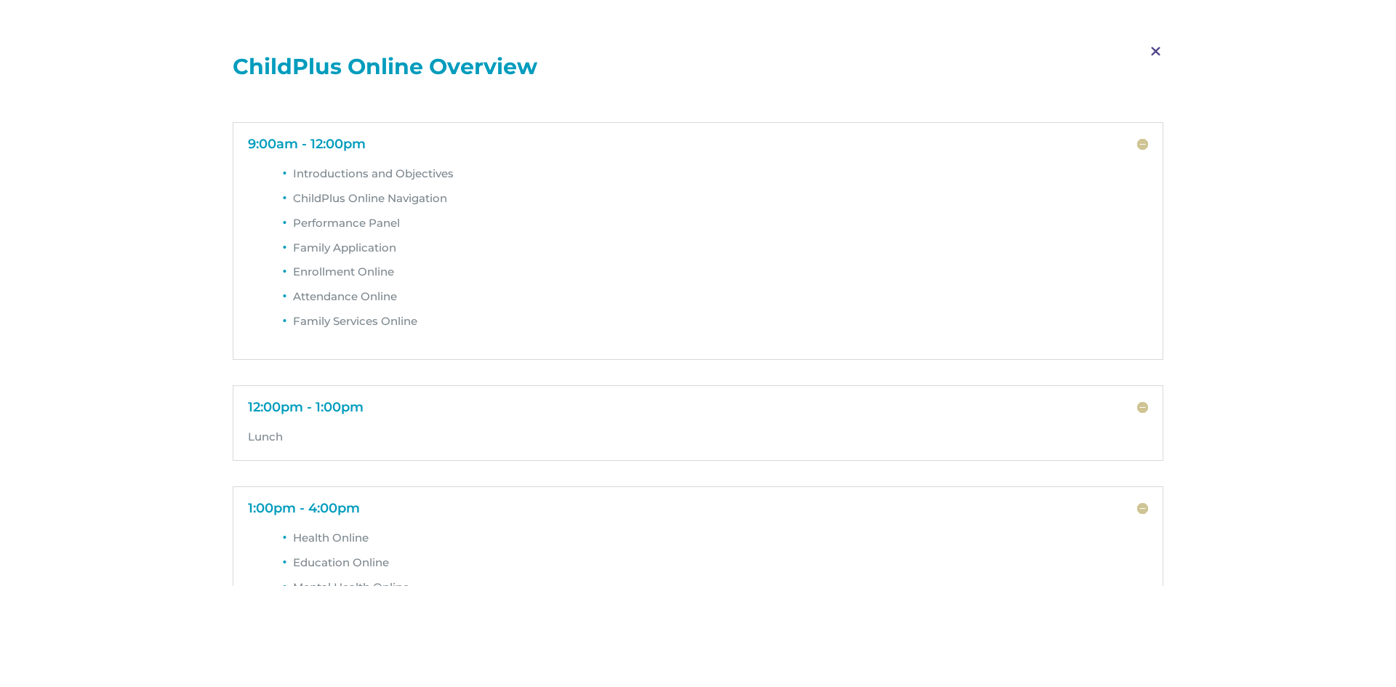
scroll to position [0, 0]
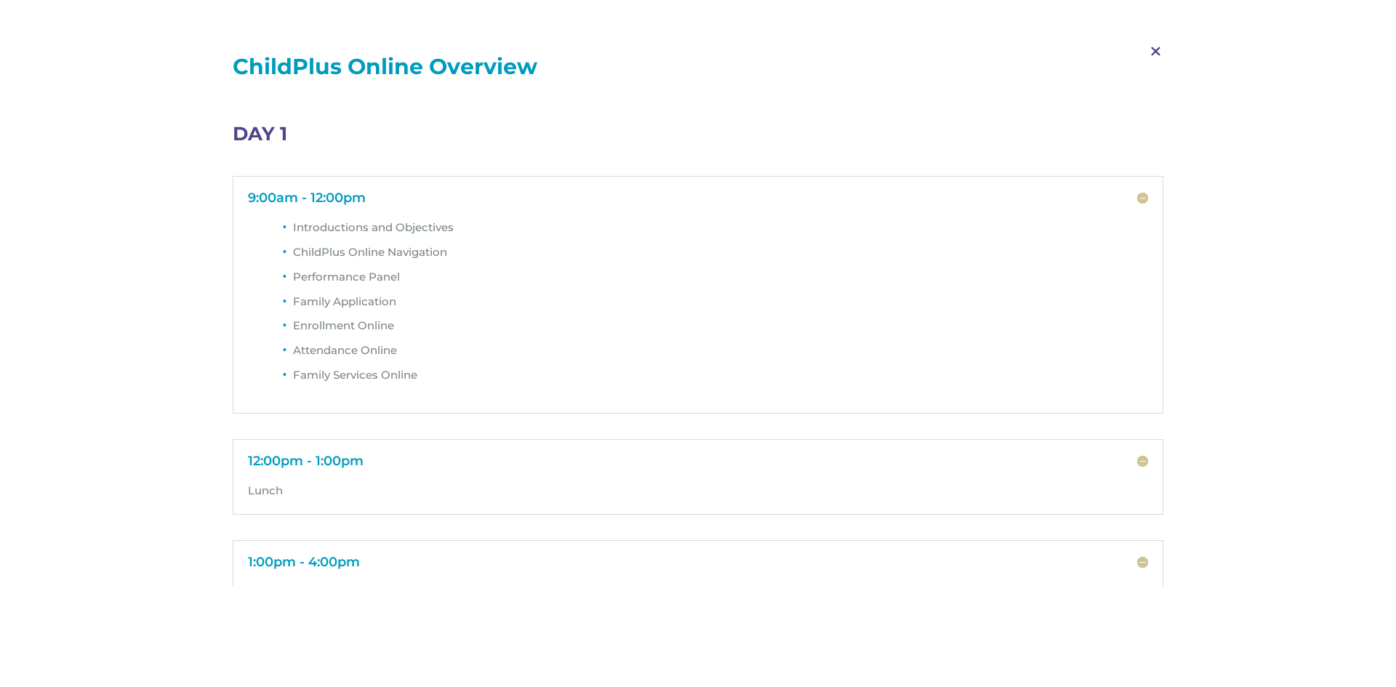
click at [1158, 55] on span "M" at bounding box center [1156, 52] width 43 height 42
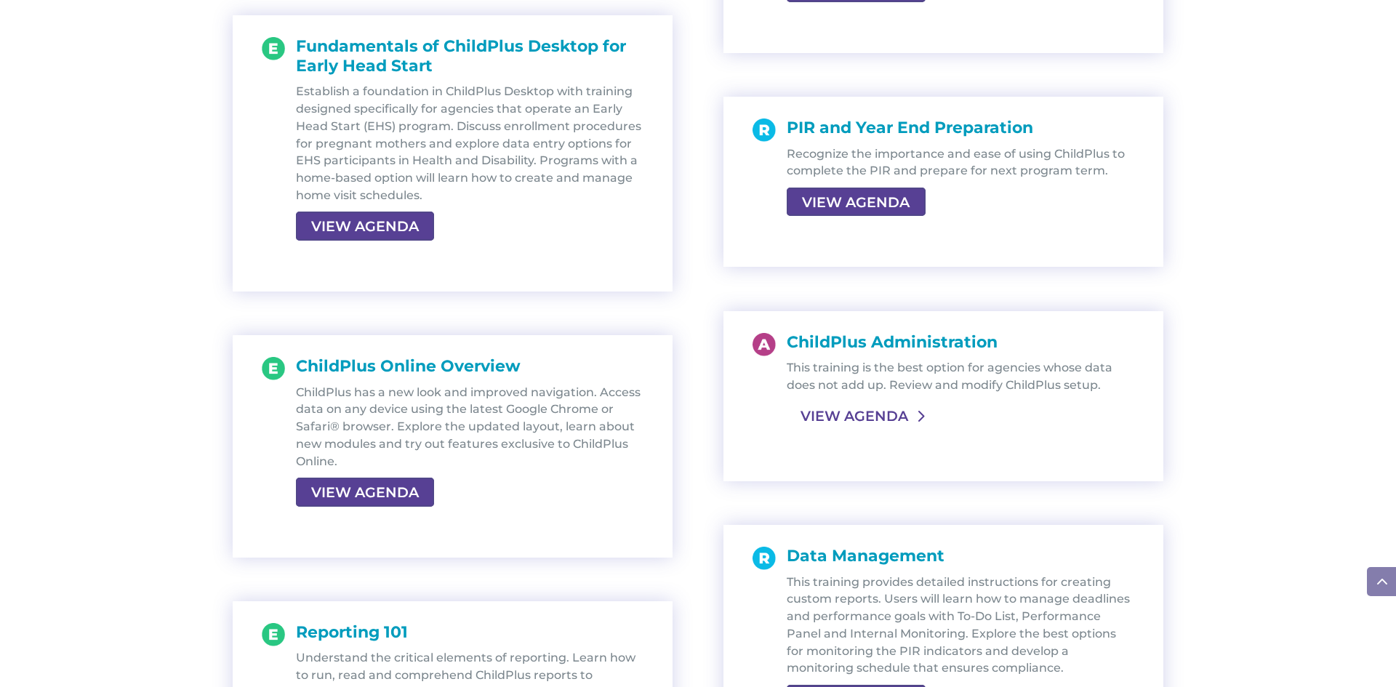
click at [866, 417] on link "VIEW AGENDA" at bounding box center [854, 416] width 135 height 26
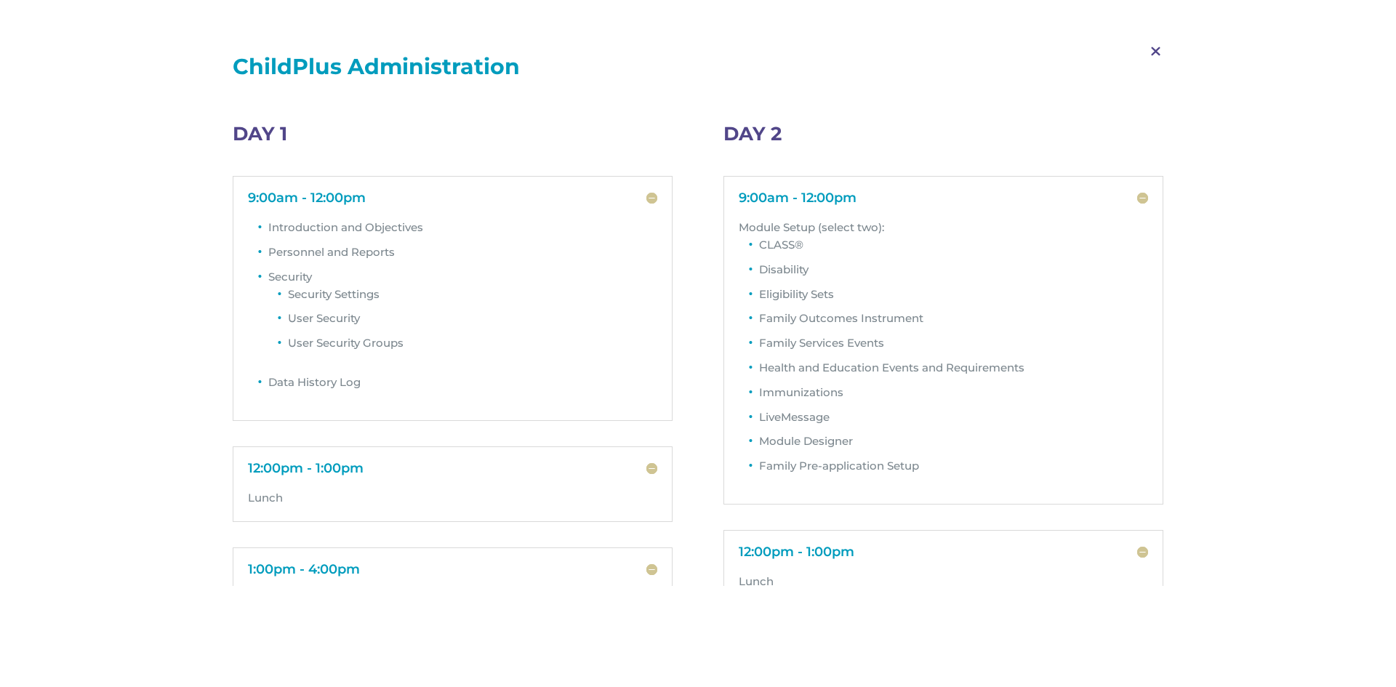
click at [417, 343] on li "User Security Groups" at bounding box center [472, 347] width 369 height 25
click at [408, 345] on li "User Security Groups" at bounding box center [472, 347] width 369 height 25
drag, startPoint x: 408, startPoint y: 345, endPoint x: 271, endPoint y: 279, distance: 151.6
click at [271, 279] on li "Security Security Settings User Security User Security Groups" at bounding box center [462, 320] width 389 height 105
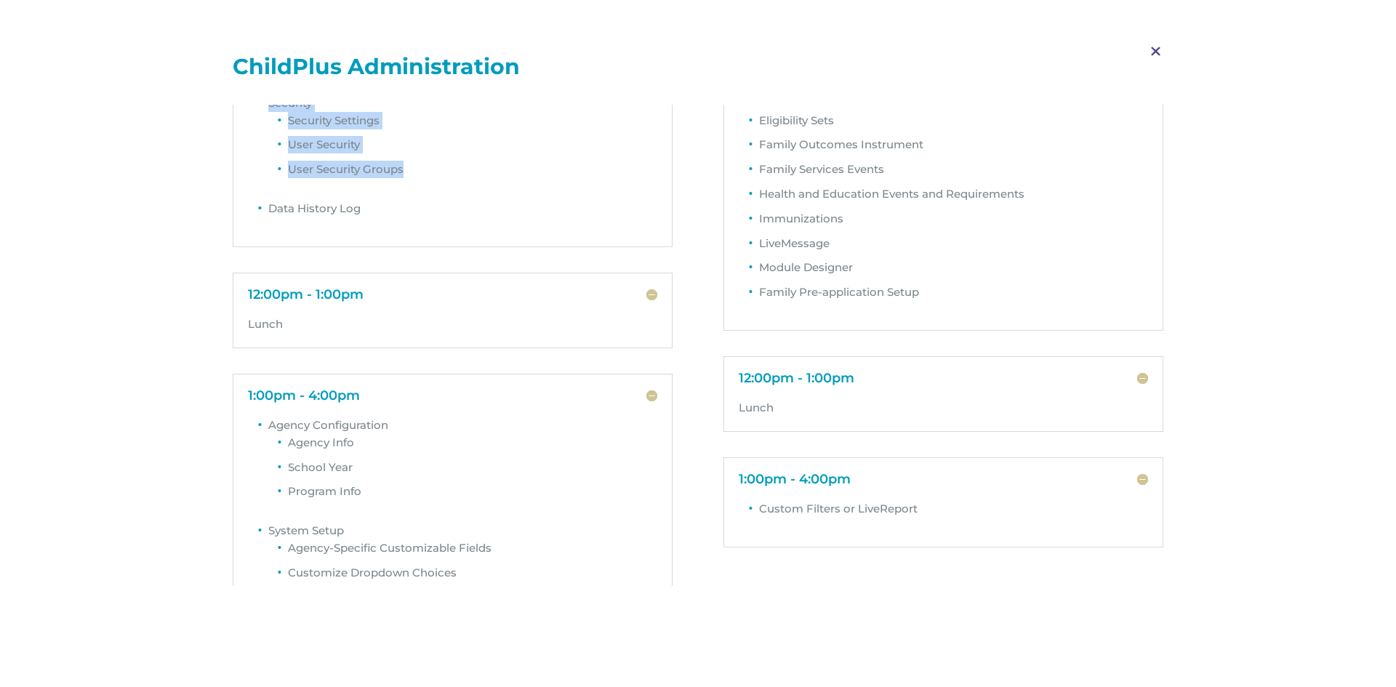
scroll to position [175, 0]
click at [1154, 54] on span "M" at bounding box center [1156, 52] width 43 height 42
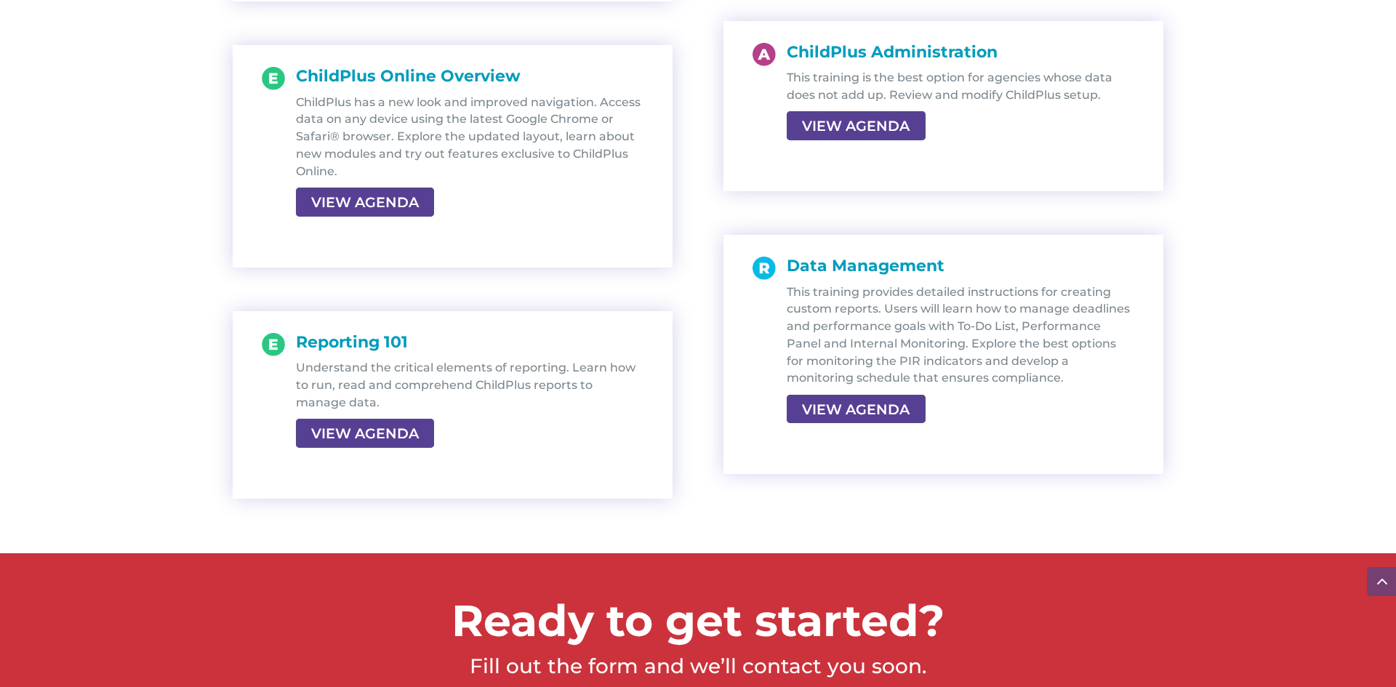
scroll to position [2735, 0]
click at [377, 428] on link "VIEW AGENDA" at bounding box center [363, 433] width 135 height 26
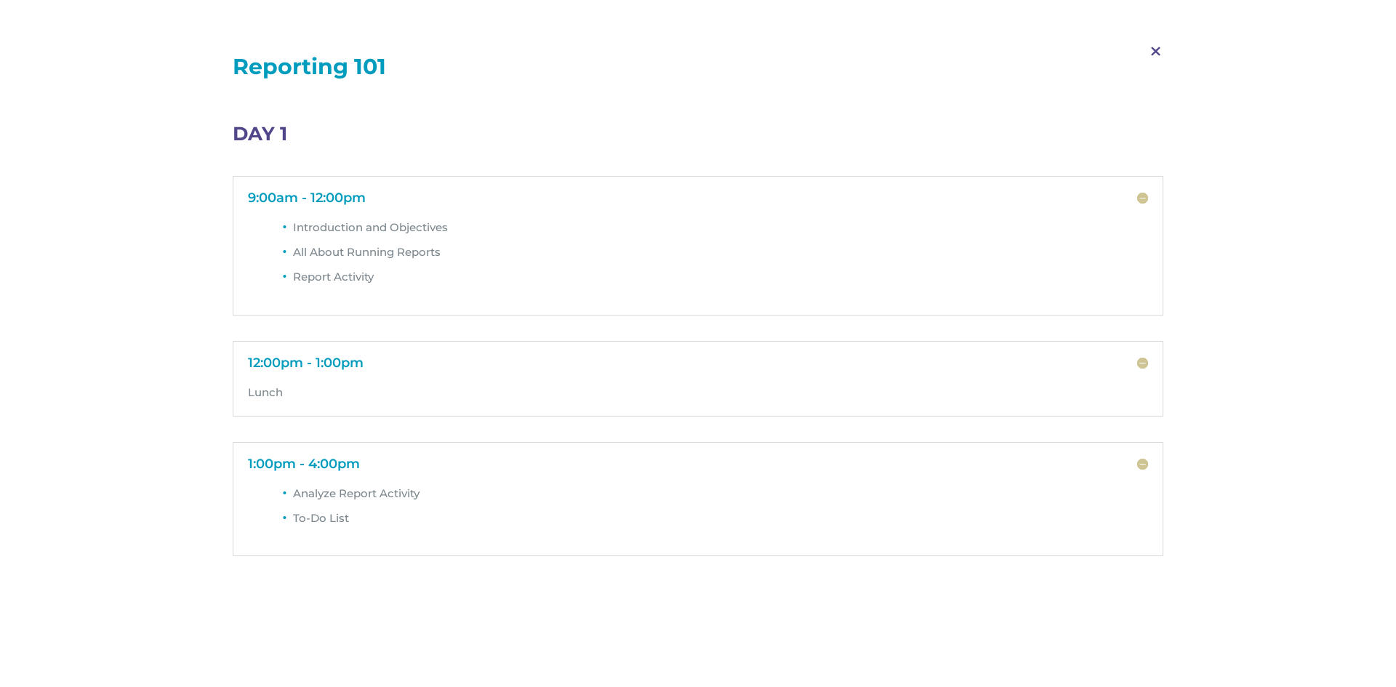
scroll to position [2444, 0]
click at [1151, 55] on span "M" at bounding box center [1156, 52] width 43 height 42
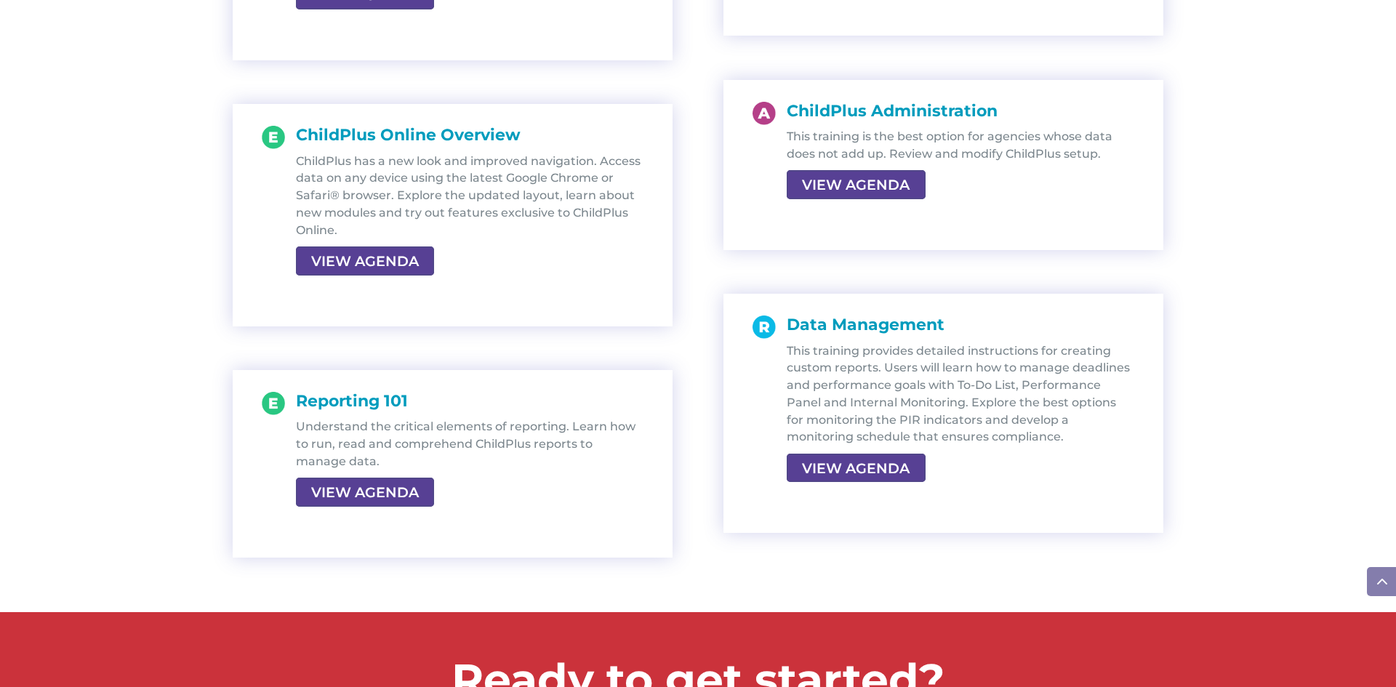
scroll to position [2677, 0]
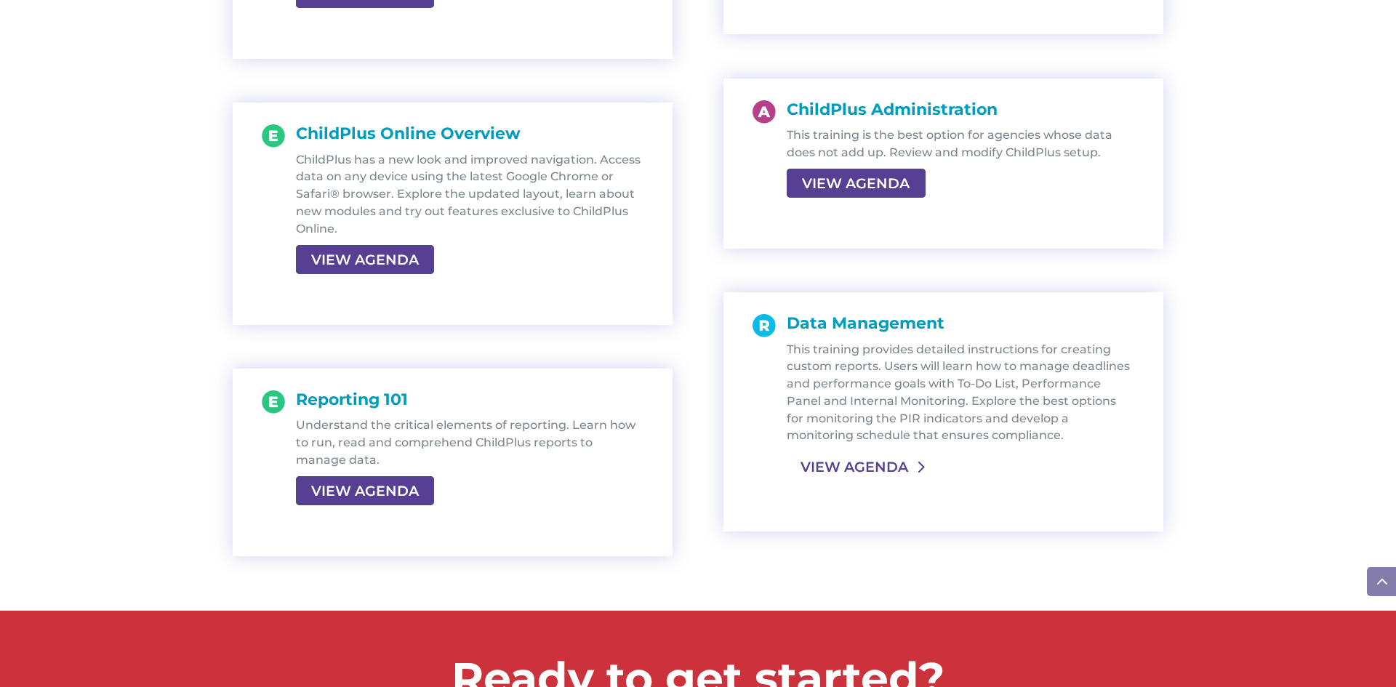
click at [892, 478] on link "VIEW AGENDA" at bounding box center [854, 467] width 135 height 26
